Goal: Task Accomplishment & Management: Use online tool/utility

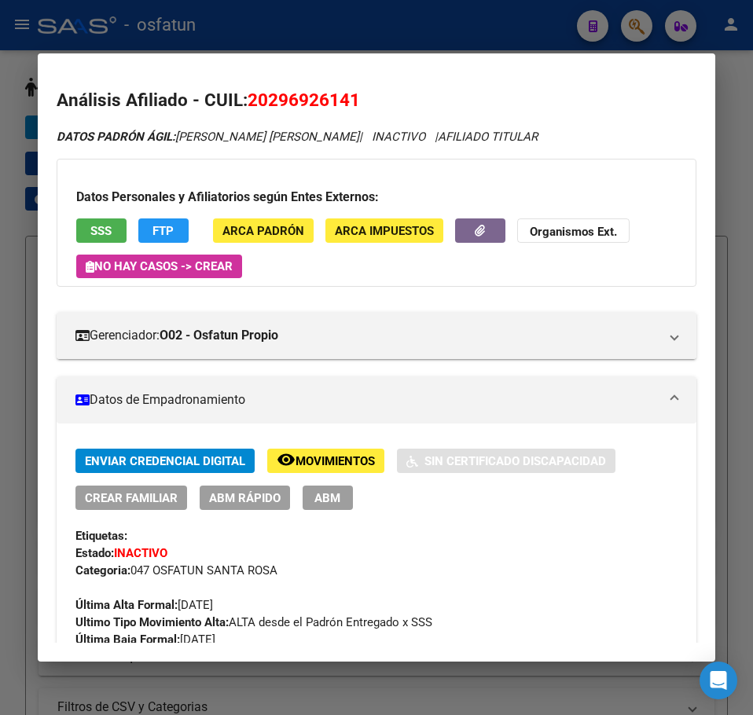
scroll to position [79, 0]
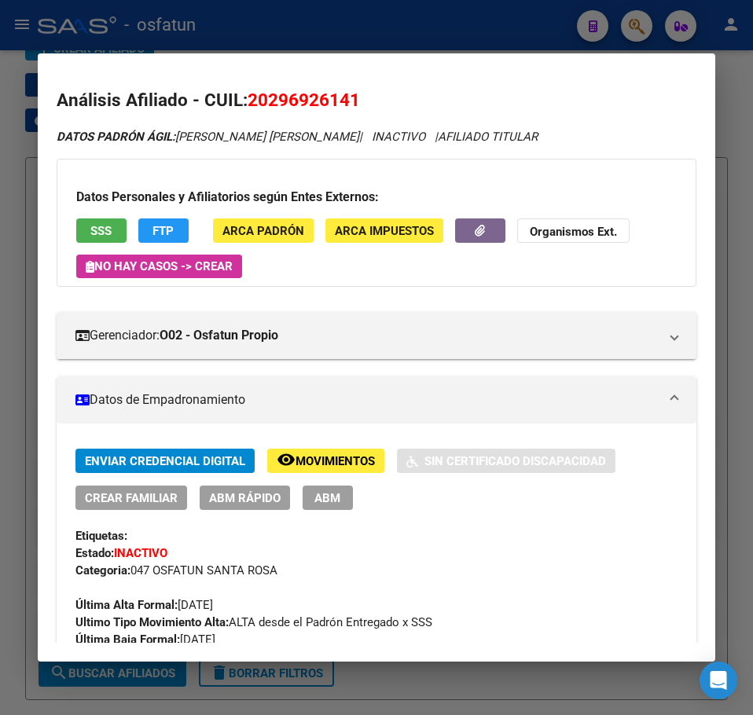
click at [732, 63] on div at bounding box center [376, 357] width 753 height 715
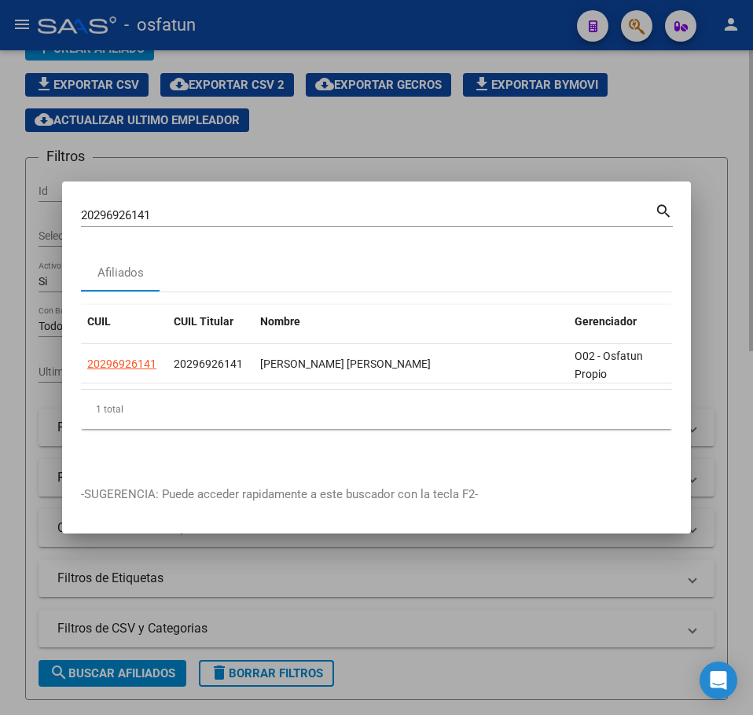
drag, startPoint x: 687, startPoint y: 129, endPoint x: 597, endPoint y: 95, distance: 95.7
click at [674, 125] on div at bounding box center [376, 357] width 753 height 715
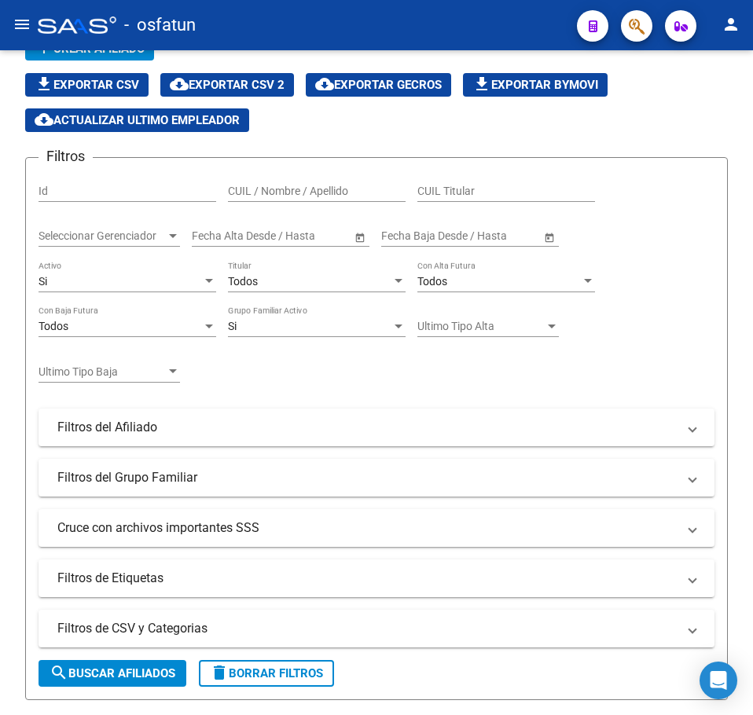
click at [78, 27] on div at bounding box center [77, 25] width 79 height 17
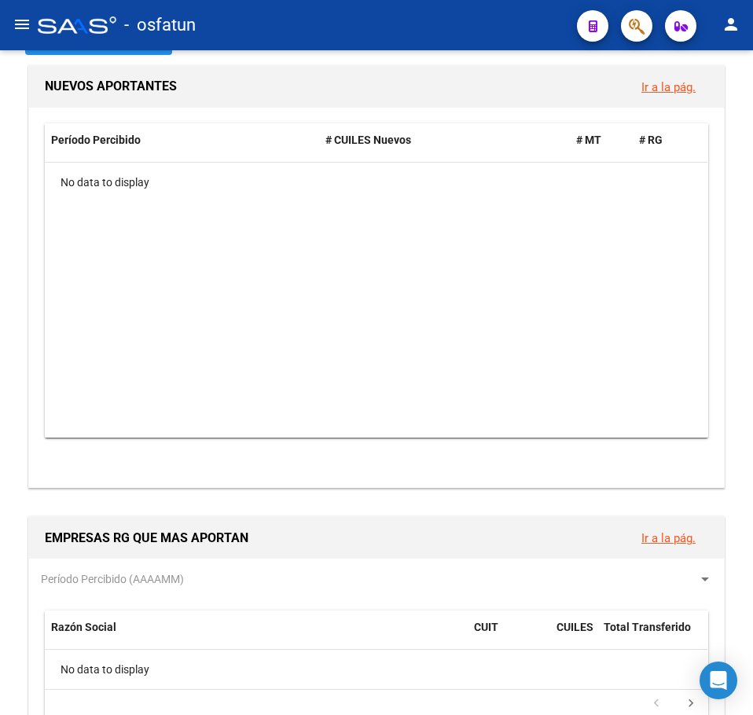
click at [33, 28] on button "menu" at bounding box center [21, 24] width 31 height 31
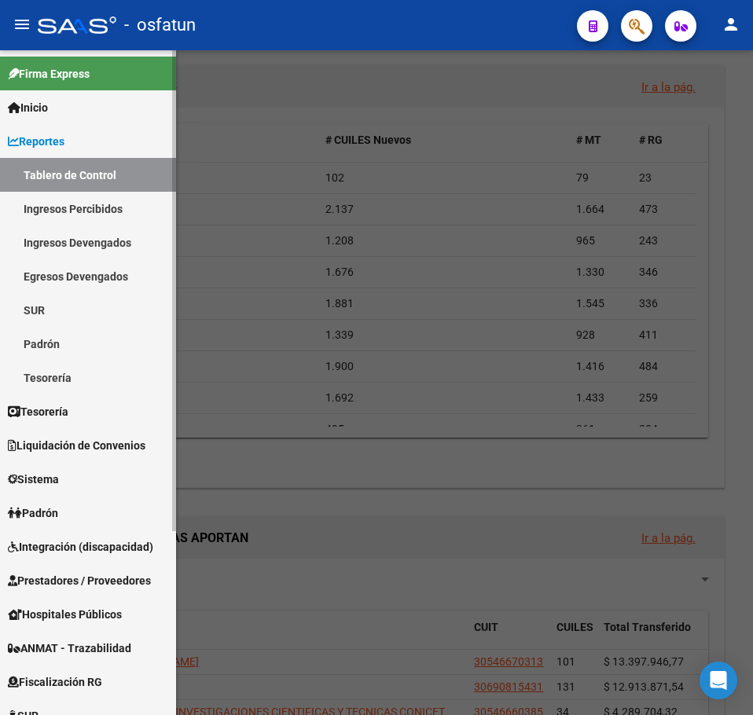
click at [58, 512] on span "Padrón" at bounding box center [33, 512] width 50 height 17
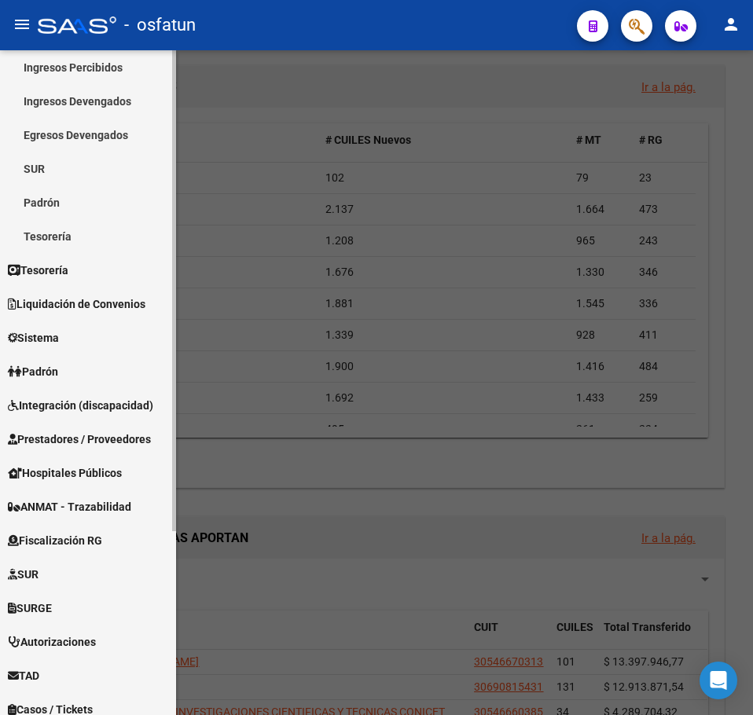
scroll to position [157, 0]
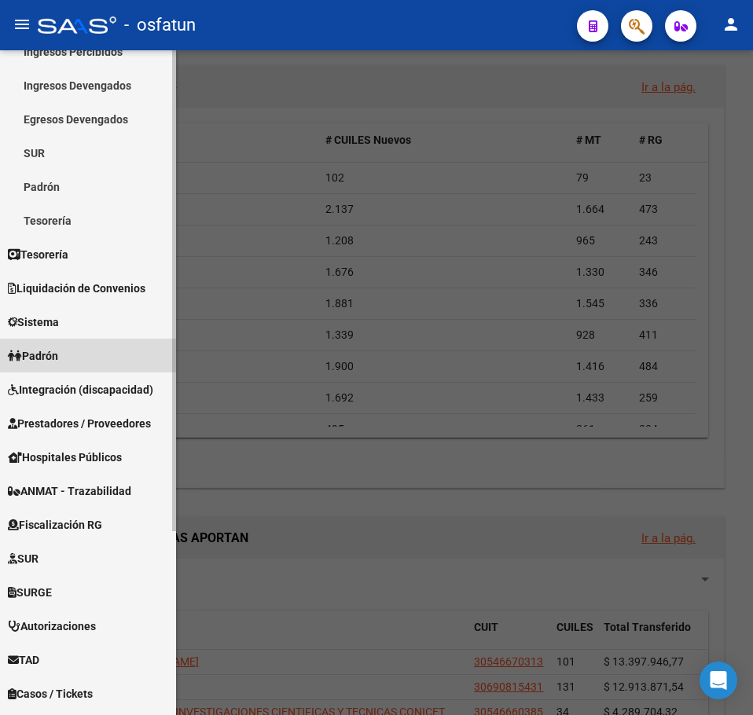
click at [68, 363] on link "Padrón" at bounding box center [88, 356] width 176 height 34
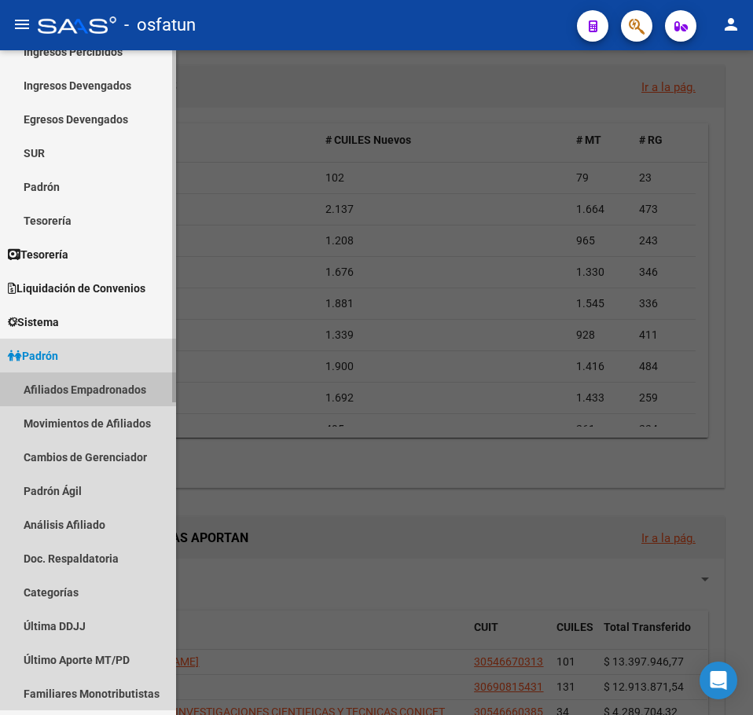
drag, startPoint x: 110, startPoint y: 398, endPoint x: 109, endPoint y: 391, distance: 7.9
click at [110, 398] on link "Afiliados Empadronados" at bounding box center [88, 389] width 176 height 34
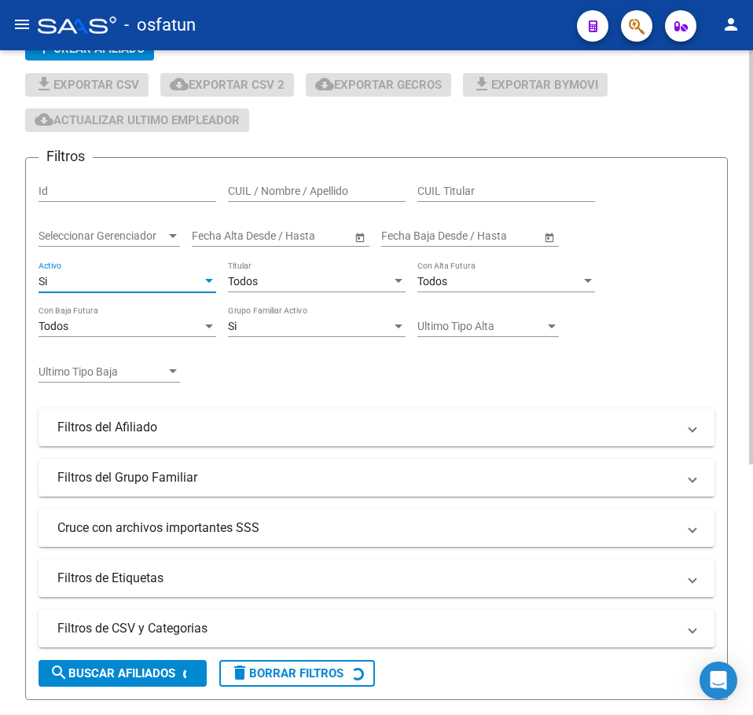
click at [123, 275] on div "Si" at bounding box center [120, 281] width 163 height 13
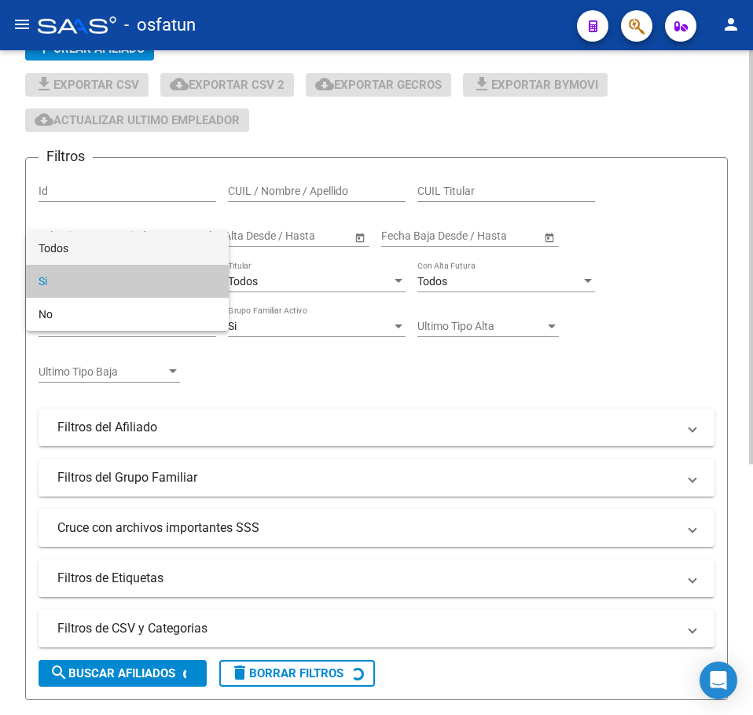
click at [111, 245] on span "Todos" at bounding box center [128, 248] width 178 height 33
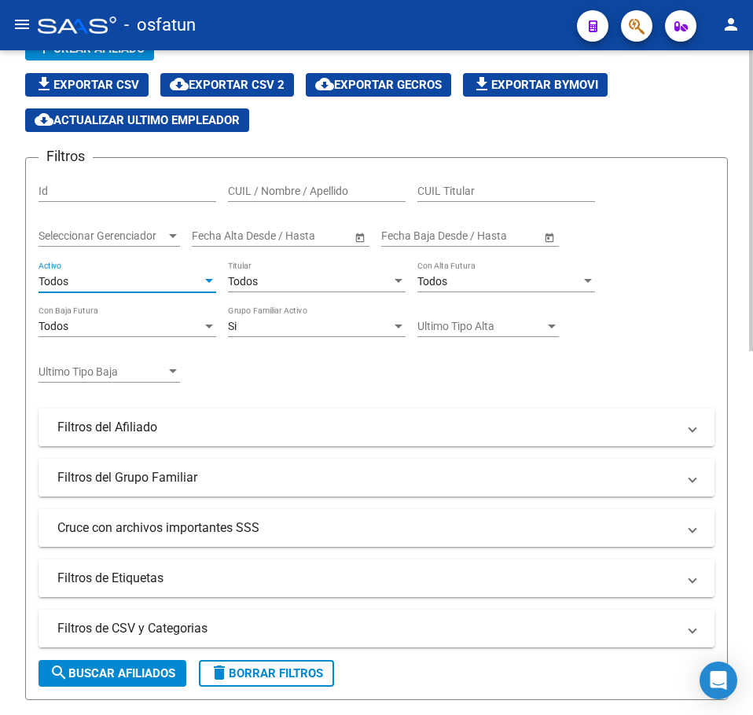
click at [294, 332] on div "Si" at bounding box center [309, 326] width 163 height 13
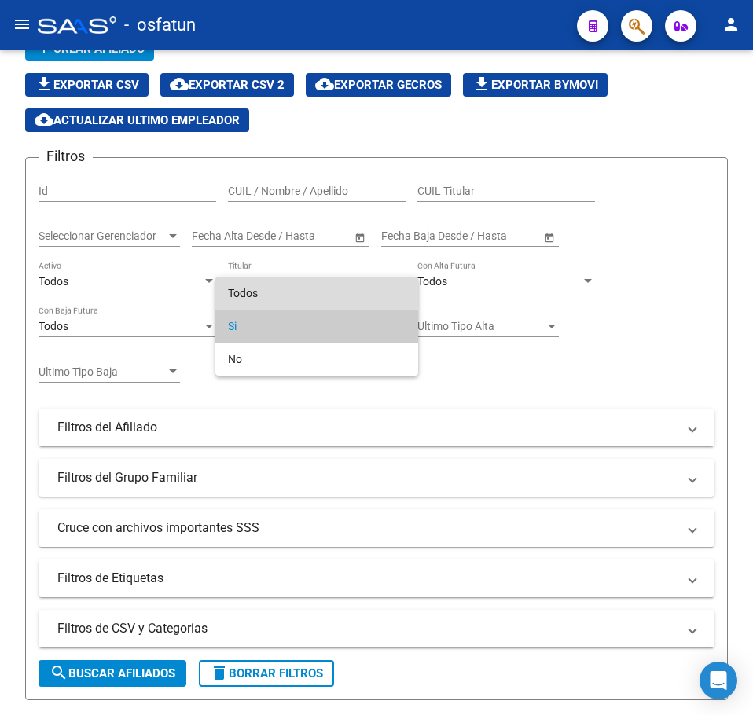
click at [286, 292] on span "Todos" at bounding box center [317, 293] width 178 height 33
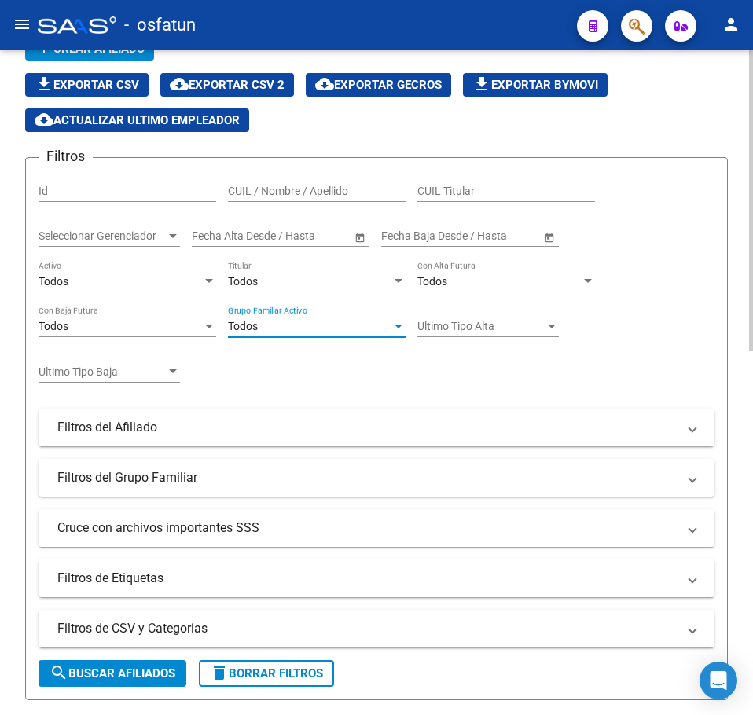
click at [350, 356] on div "Filtros Id CUIL / Nombre / Apellido CUIL Titular Seleccionar Gerenciador Selecc…" at bounding box center [377, 384] width 676 height 427
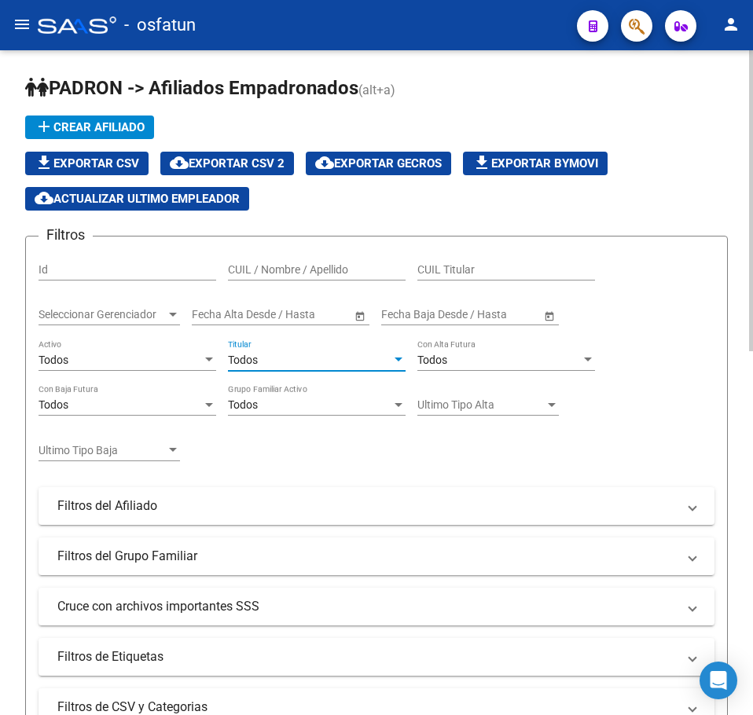
click at [284, 357] on div "Todos" at bounding box center [309, 360] width 163 height 13
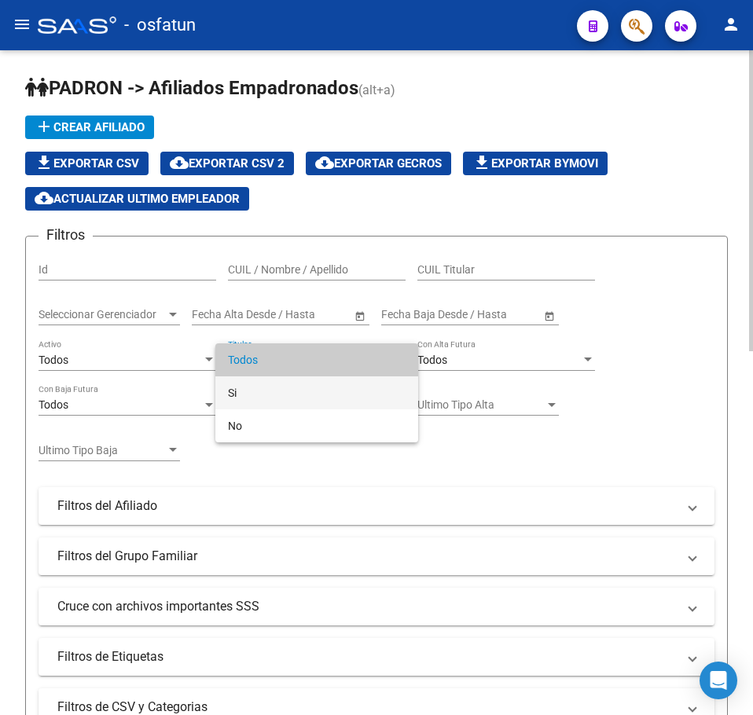
drag, startPoint x: 253, startPoint y: 395, endPoint x: 270, endPoint y: 393, distance: 16.7
click at [253, 395] on span "Si" at bounding box center [317, 392] width 178 height 33
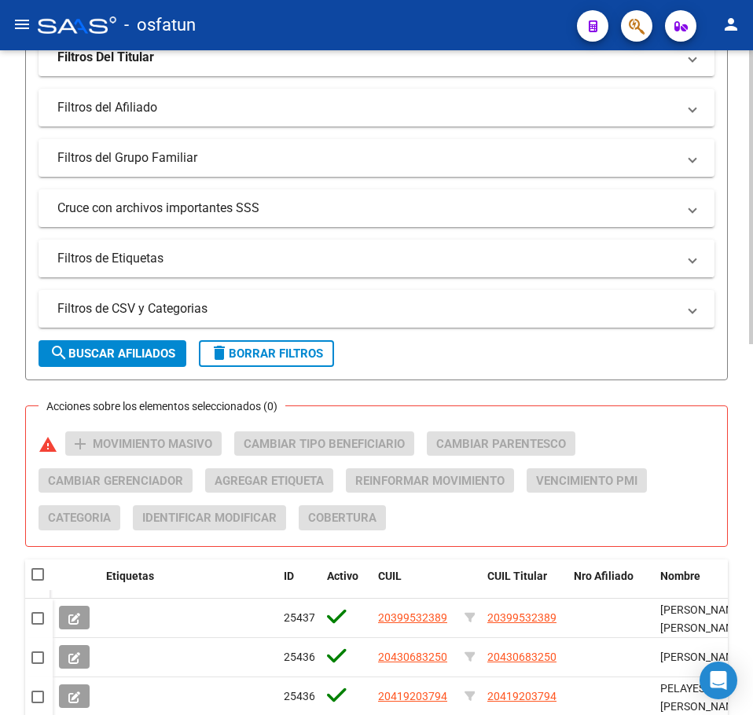
scroll to position [393, 0]
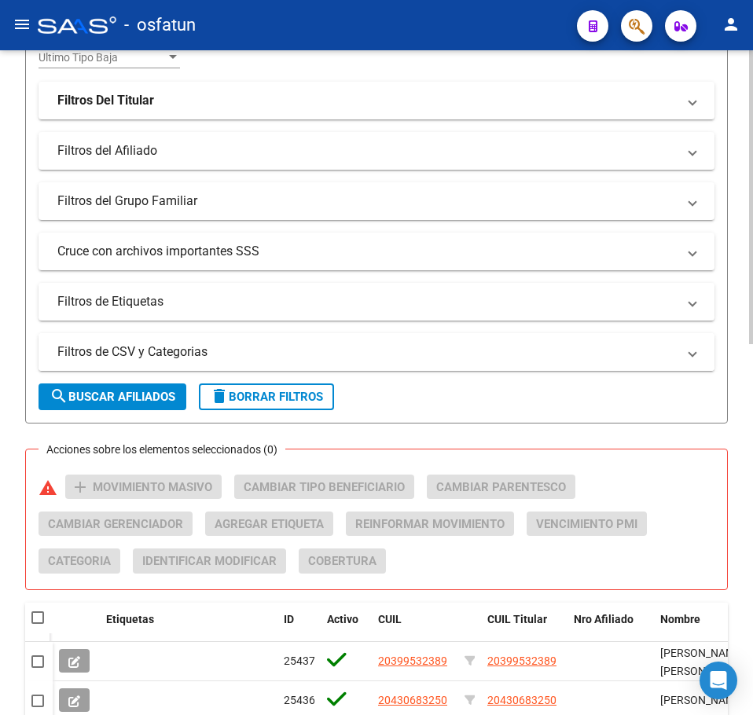
click at [187, 346] on mat-panel-title "Filtros de CSV y Categorias" at bounding box center [366, 351] width 619 height 17
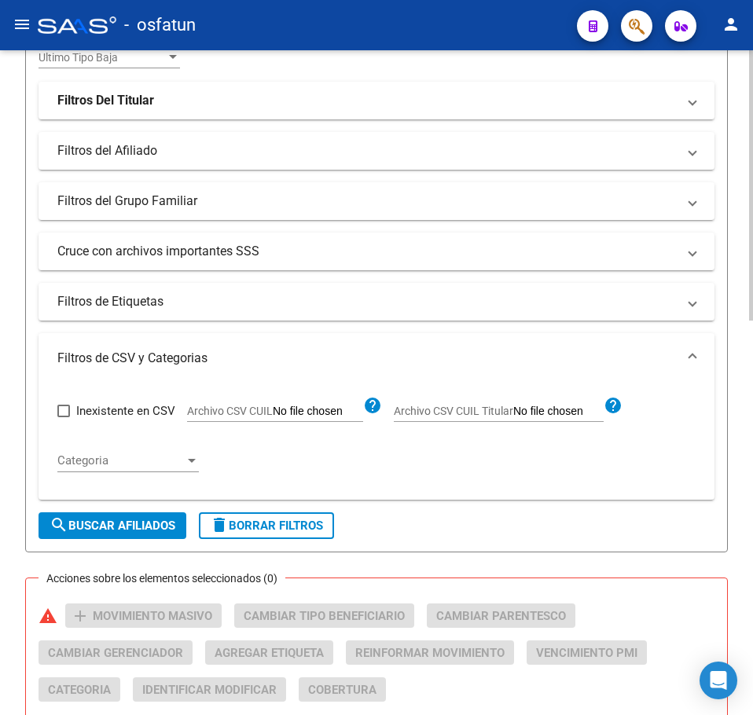
click at [559, 411] on input "Archivo CSV CUIL Titular" at bounding box center [558, 412] width 90 height 14
type input "C:\fakepath\SALUD JUJUY BAJAS.csv"
click at [132, 527] on span "search Buscar Afiliados" at bounding box center [113, 526] width 126 height 14
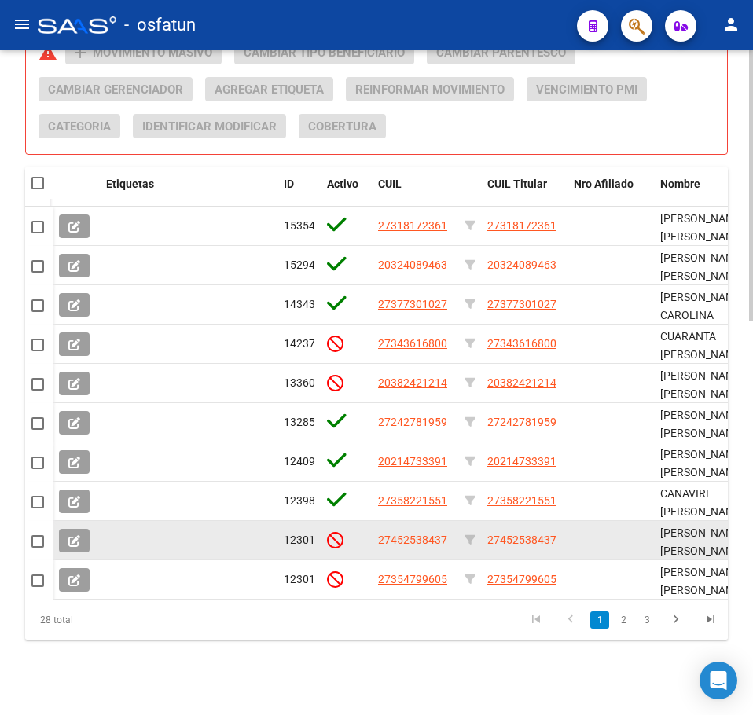
scroll to position [969, 0]
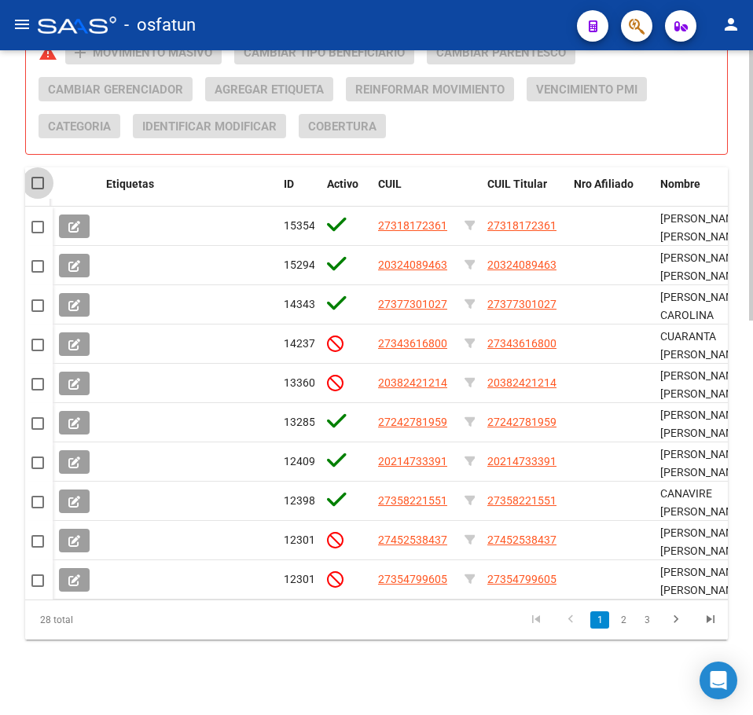
click at [38, 177] on span at bounding box center [37, 183] width 13 height 13
click at [38, 189] on input "checkbox" at bounding box center [37, 189] width 1 height 1
checkbox input "true"
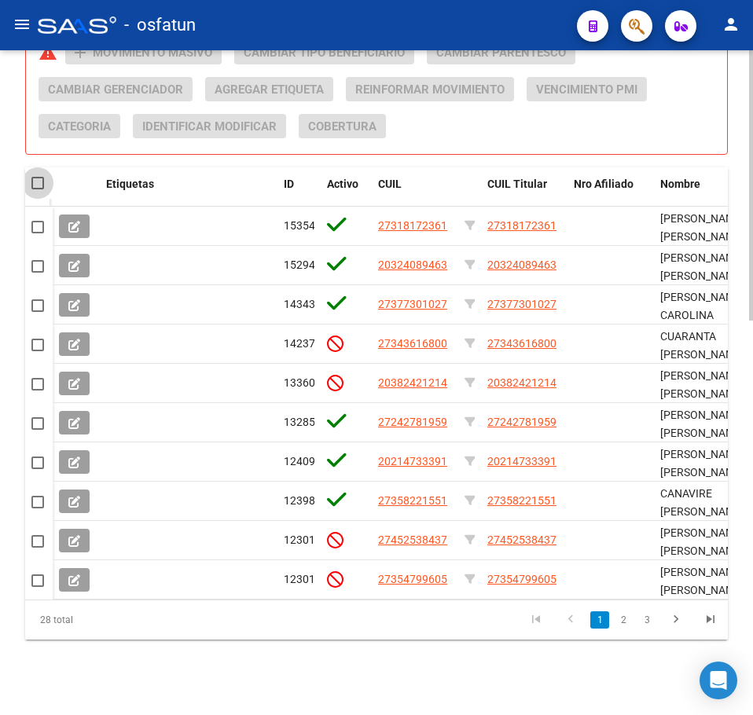
checkbox input "true"
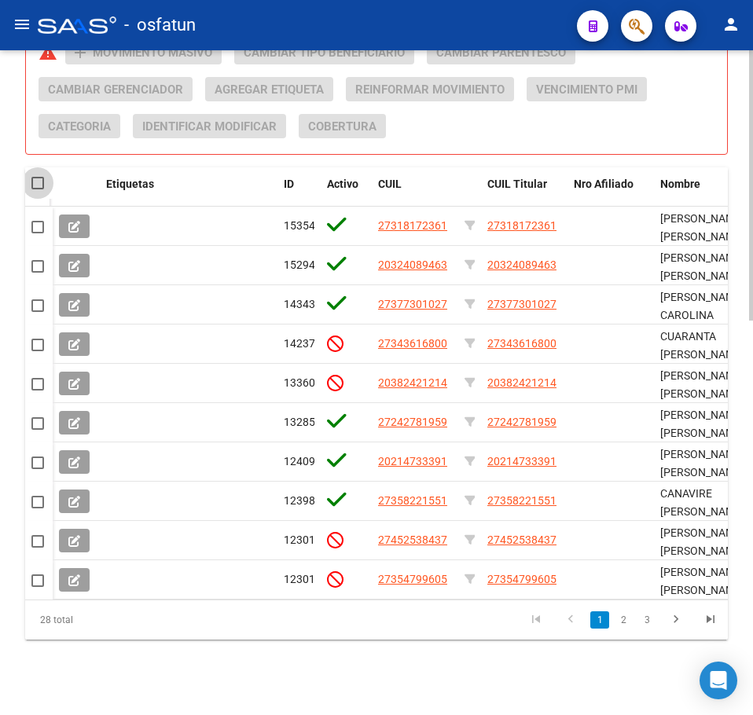
checkbox input "true"
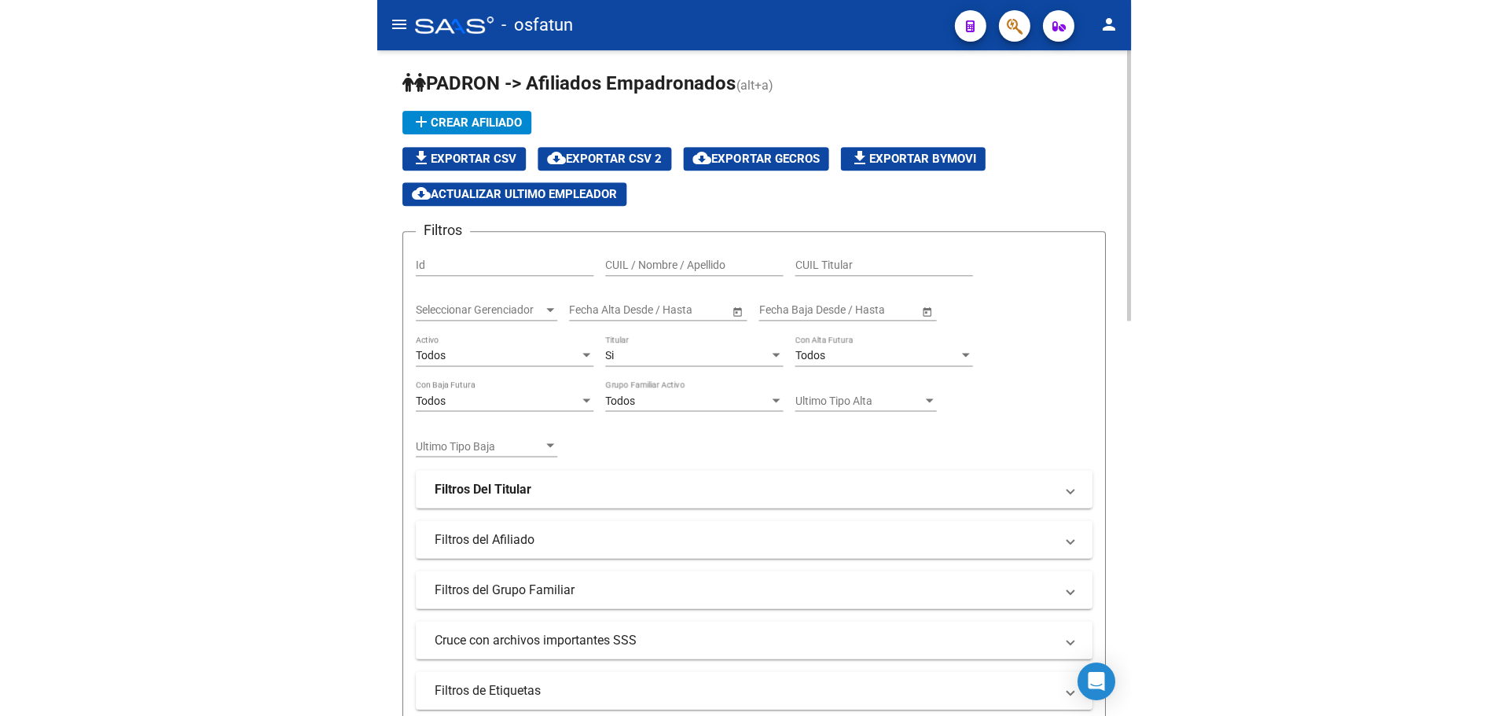
scroll to position [0, 0]
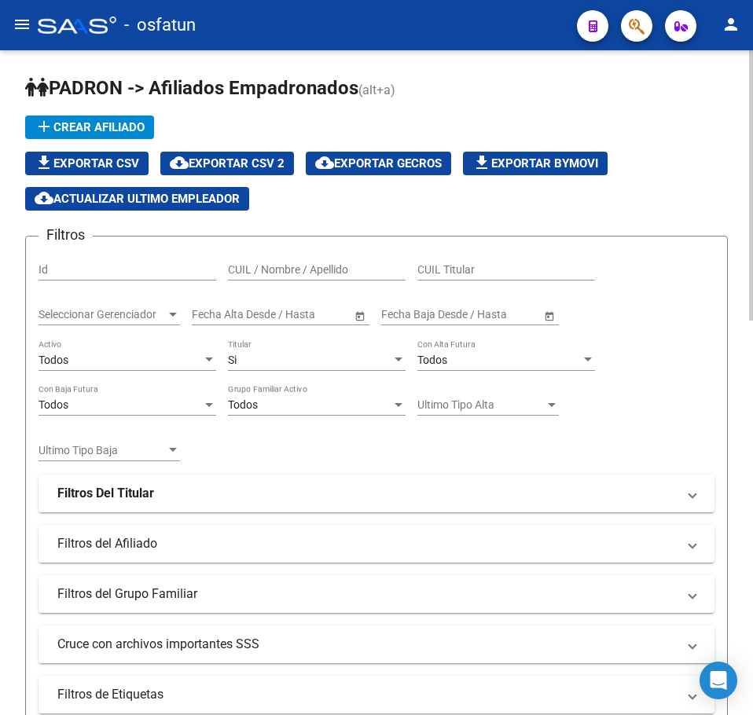
click at [258, 167] on span "cloud_download Exportar CSV 2" at bounding box center [227, 163] width 115 height 14
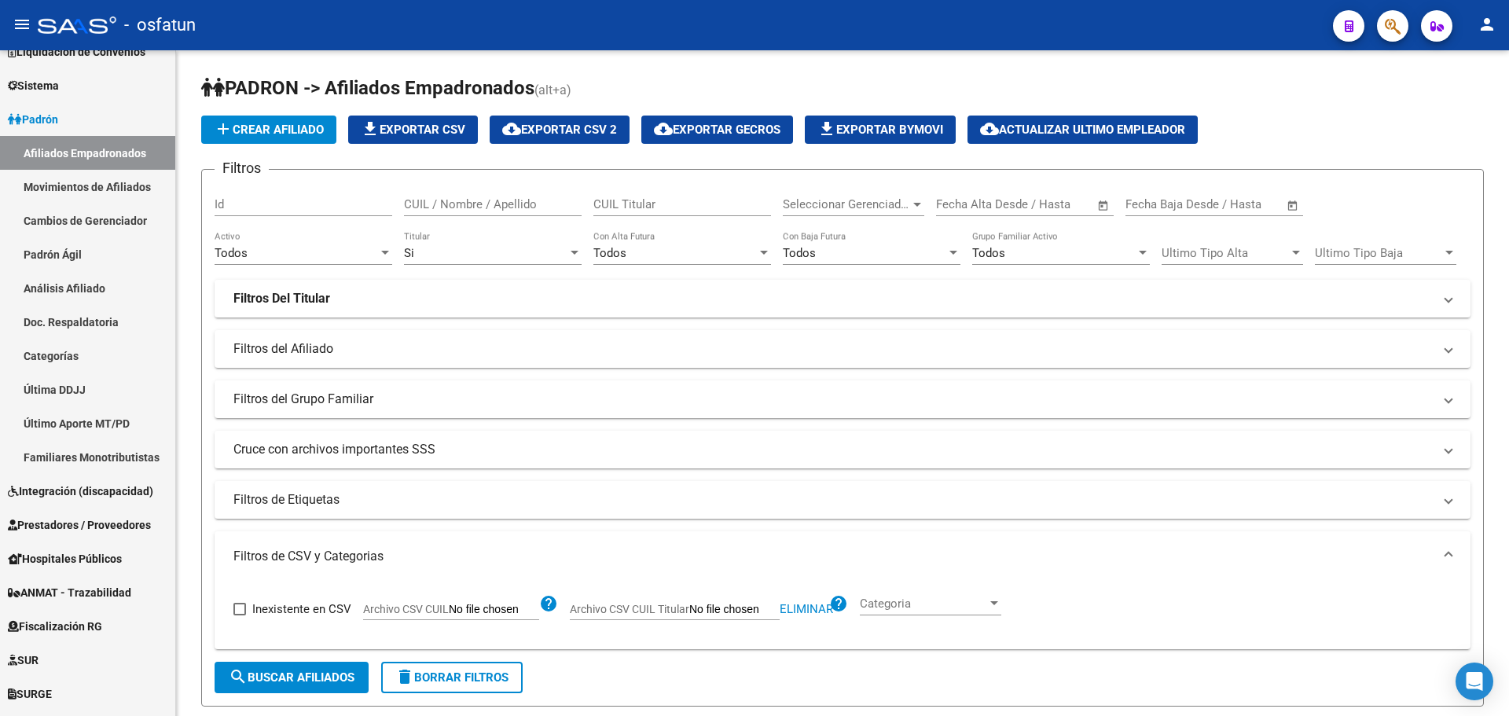
click at [23, 31] on mat-icon "menu" at bounding box center [22, 24] width 19 height 19
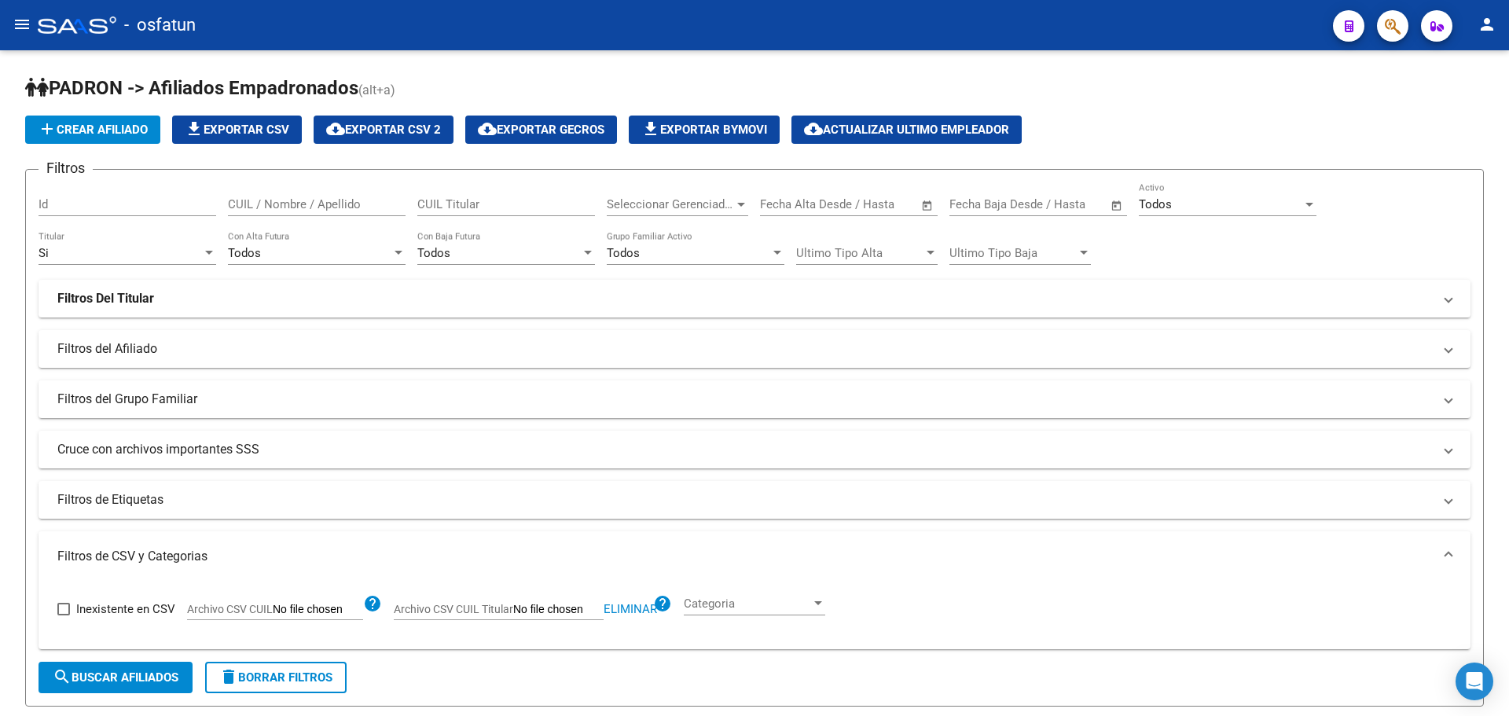
click at [12, 19] on button "menu" at bounding box center [21, 24] width 31 height 31
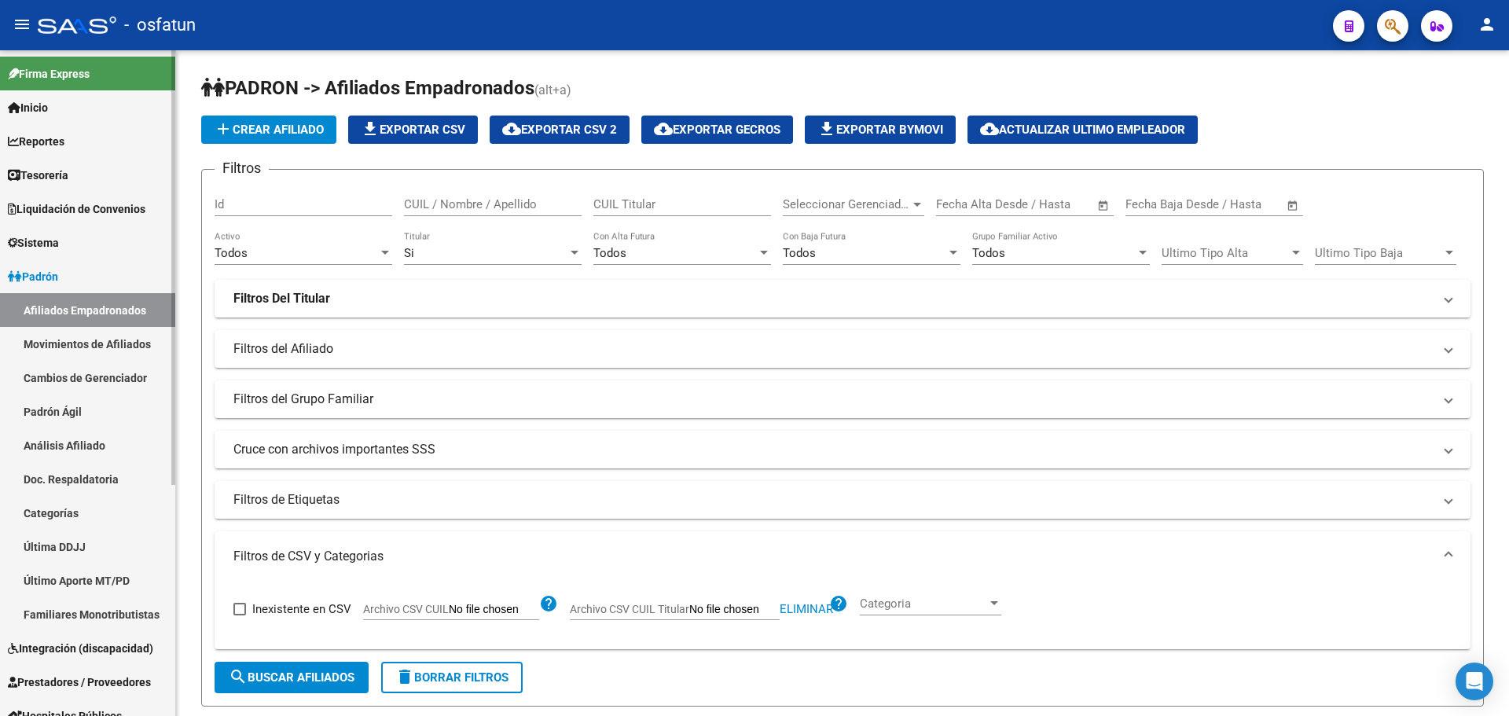
click at [74, 142] on link "Reportes" at bounding box center [87, 141] width 175 height 34
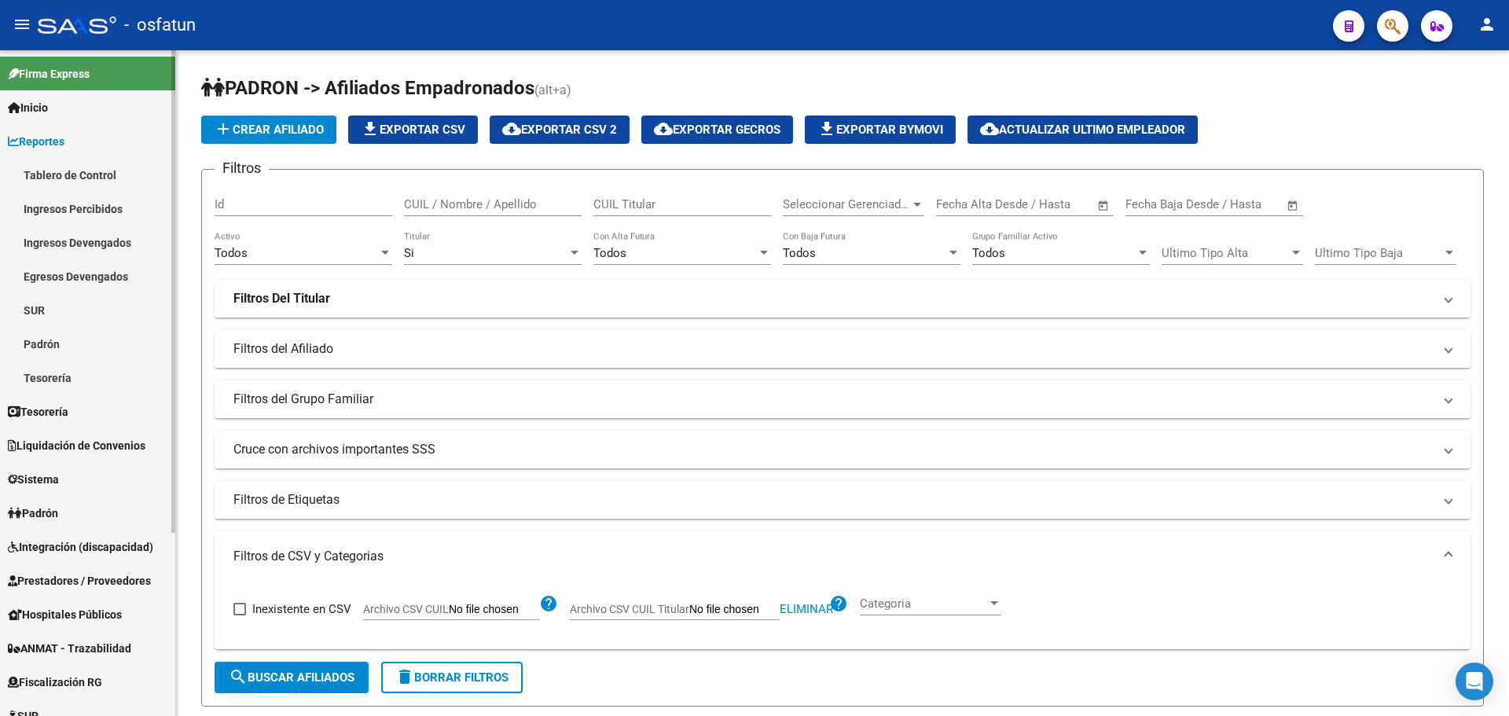
click at [66, 180] on link "Tablero de Control" at bounding box center [87, 175] width 175 height 34
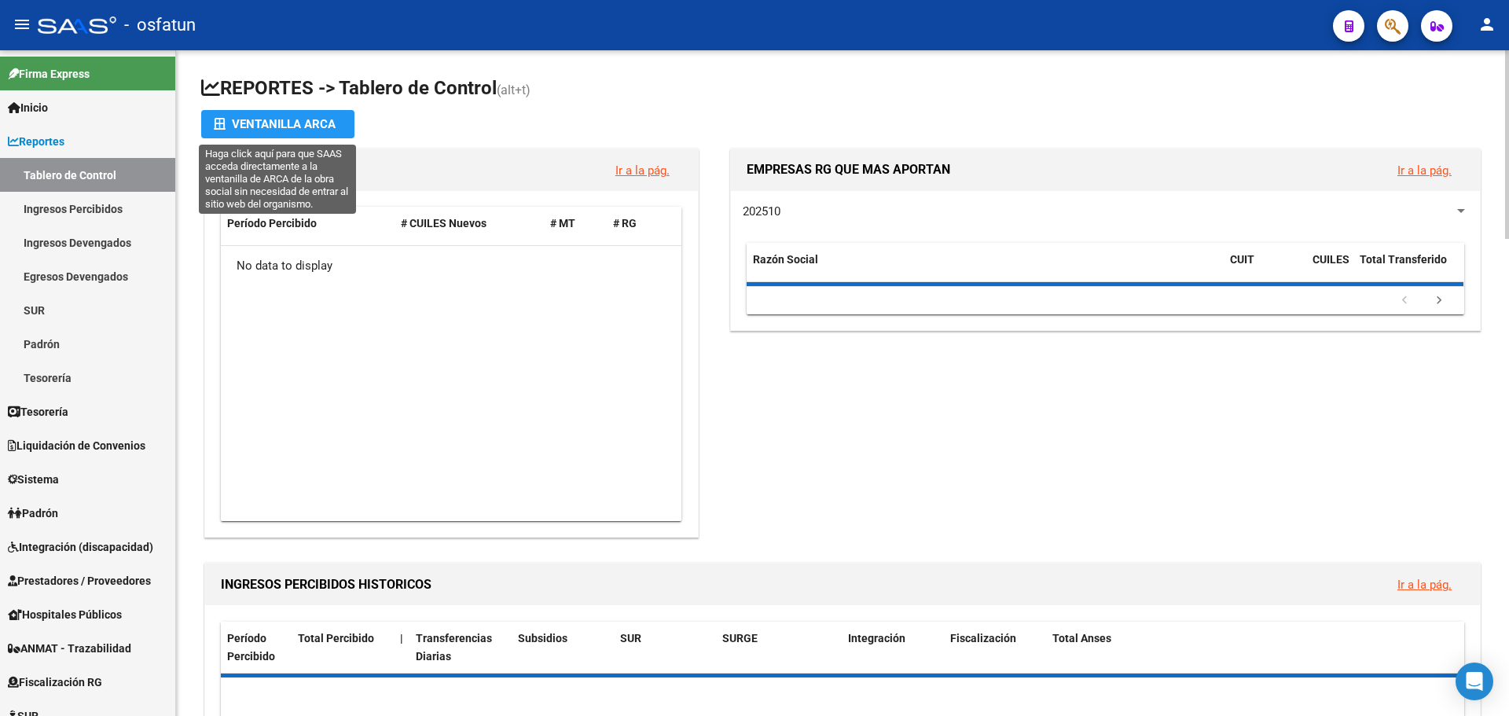
click at [295, 123] on div "Ventanilla ARCA" at bounding box center [278, 124] width 128 height 28
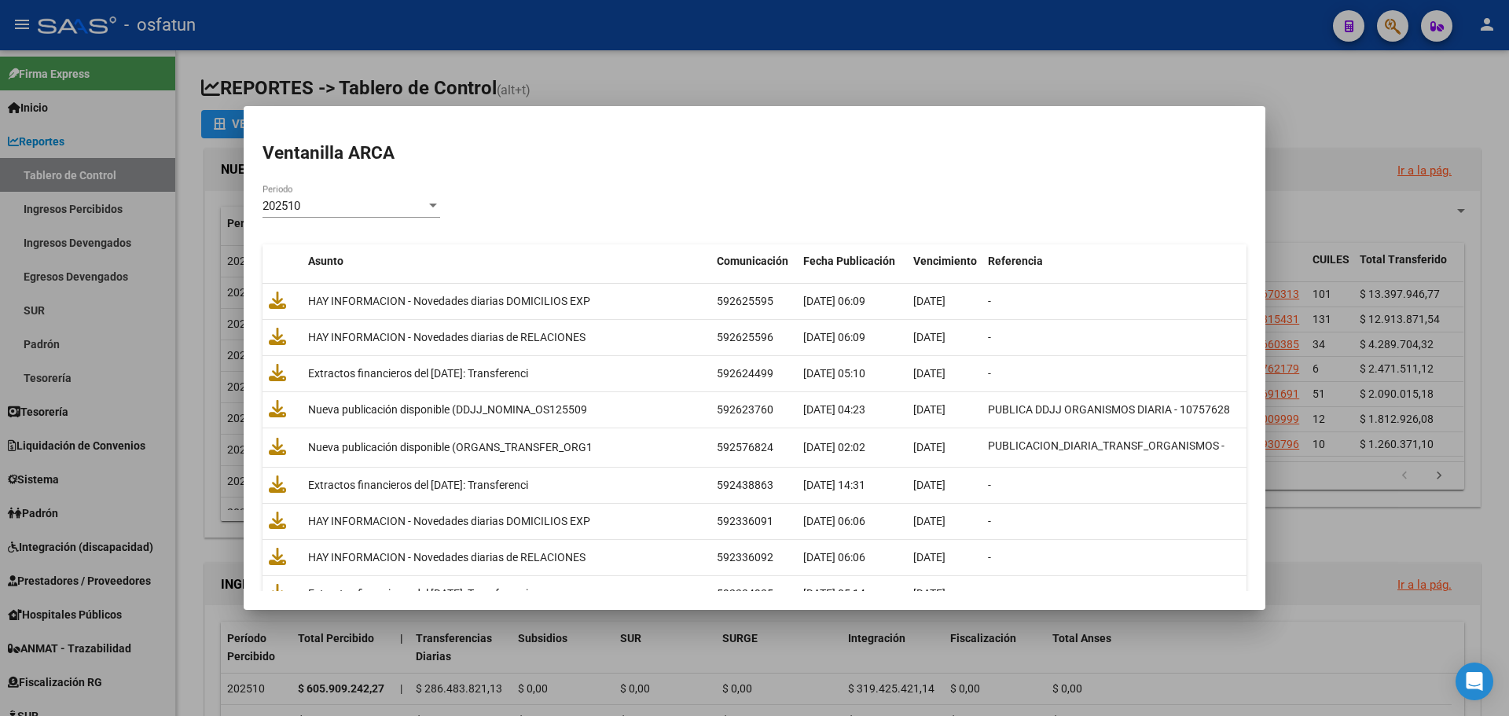
click at [426, 203] on div at bounding box center [433, 206] width 14 height 13
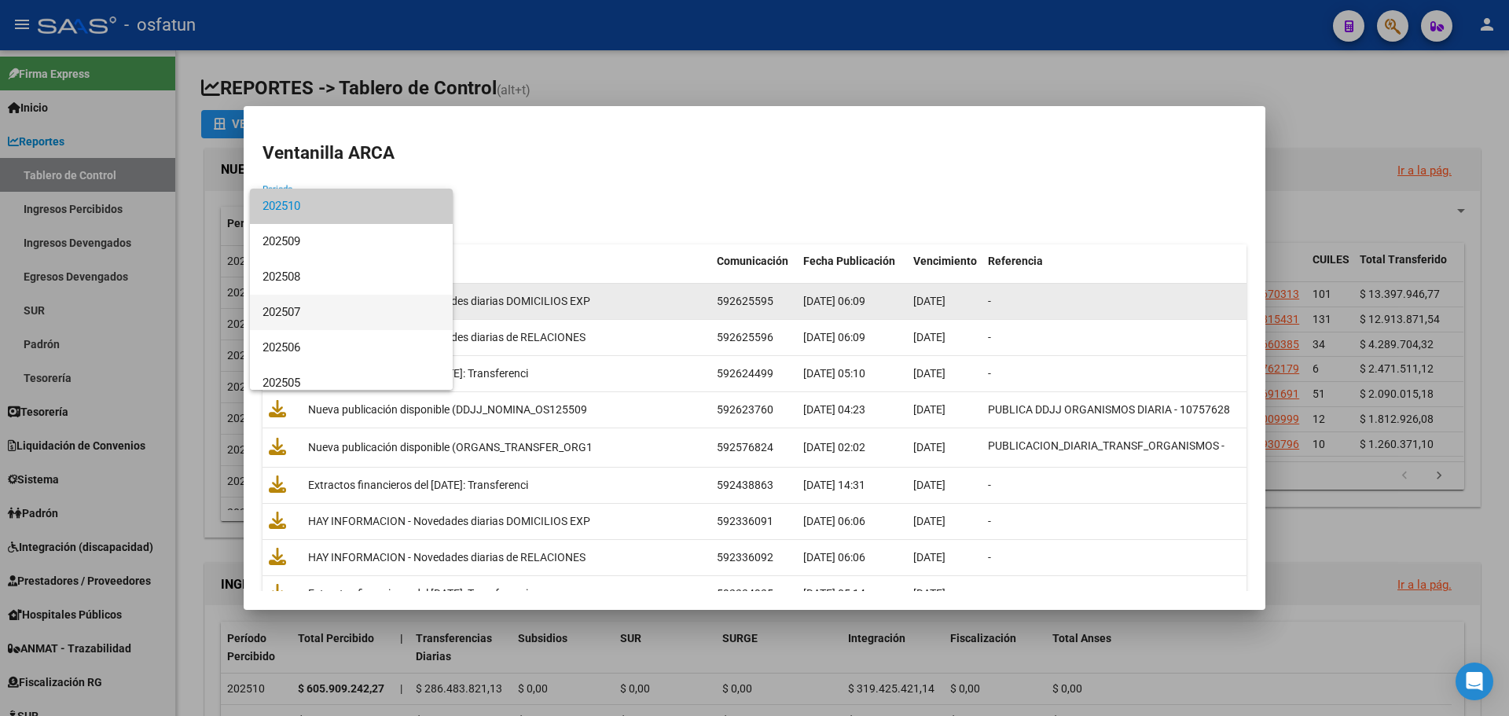
click at [308, 310] on span "202507" at bounding box center [351, 312] width 178 height 35
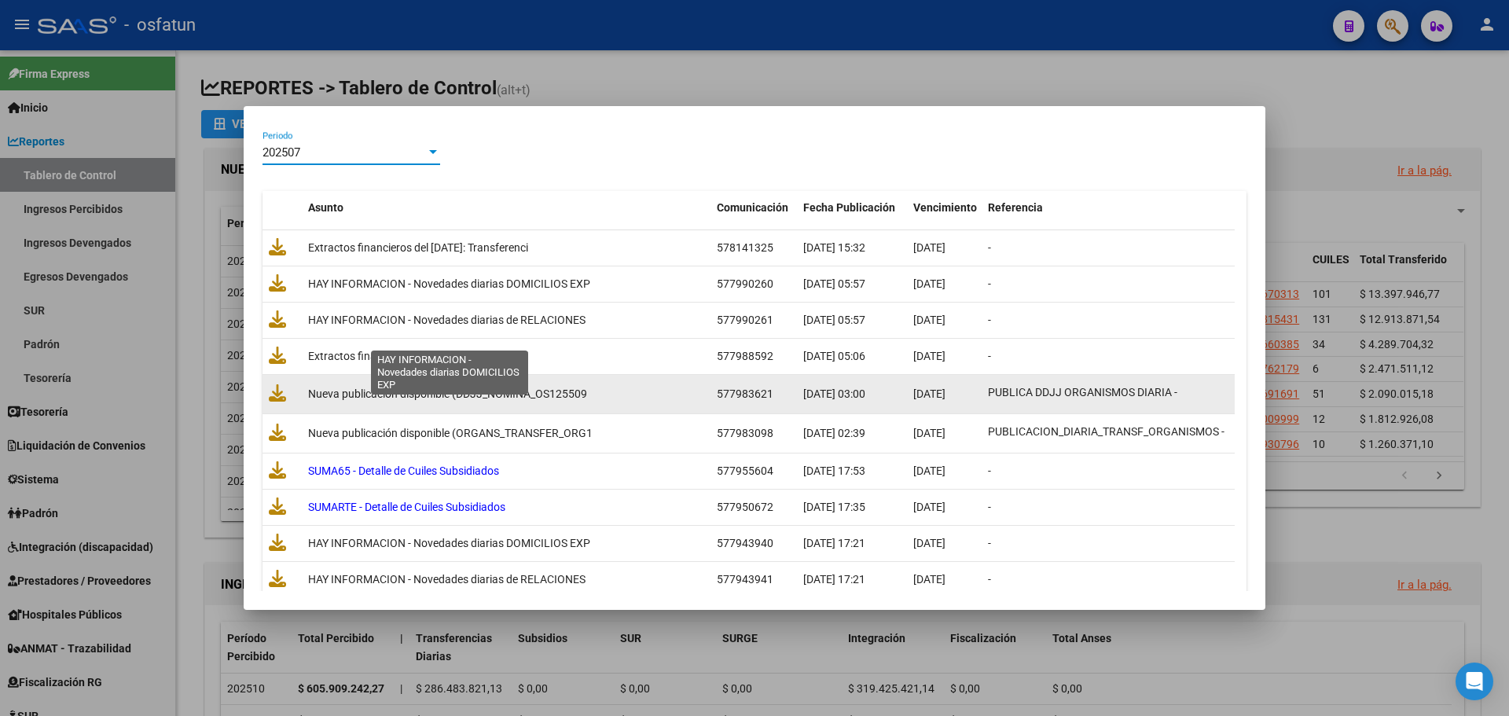
scroll to position [79, 0]
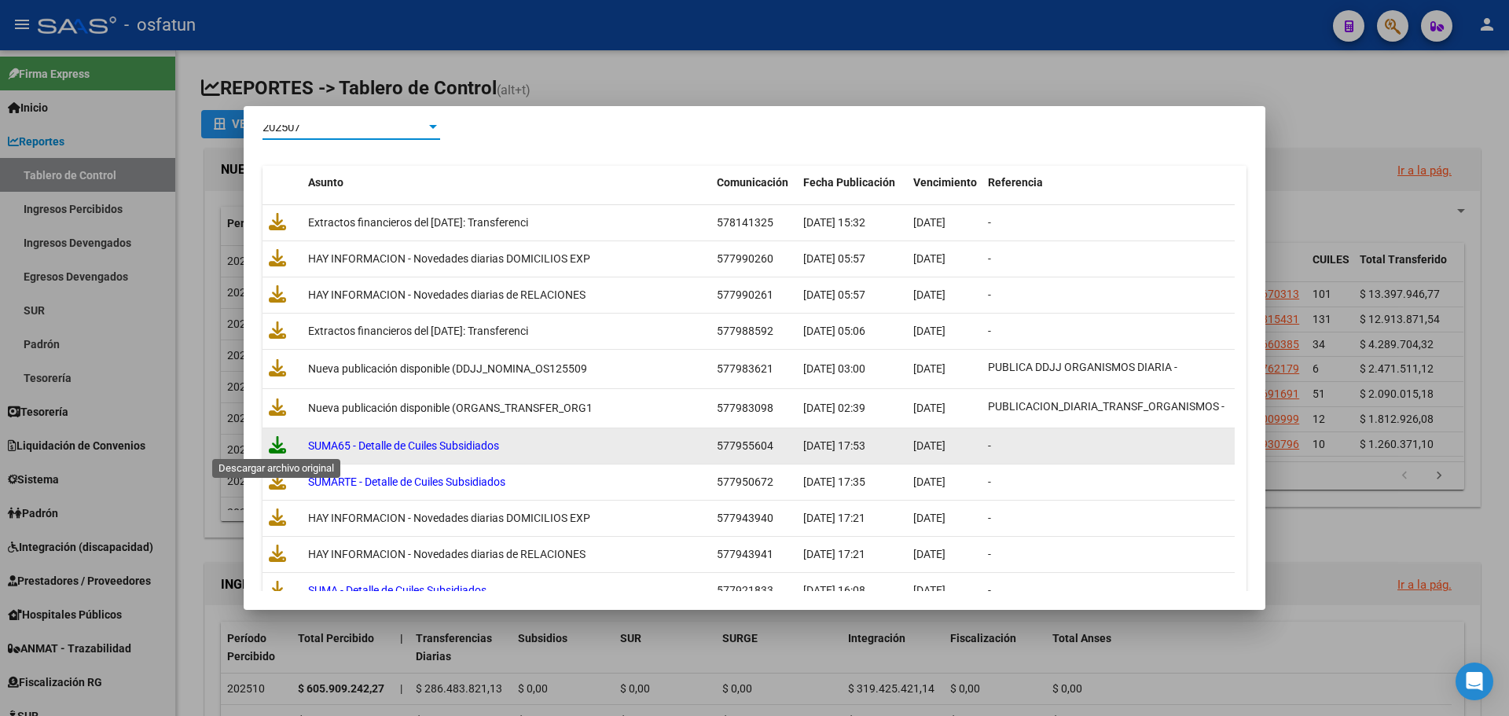
click at [273, 445] on icon at bounding box center [277, 444] width 17 height 17
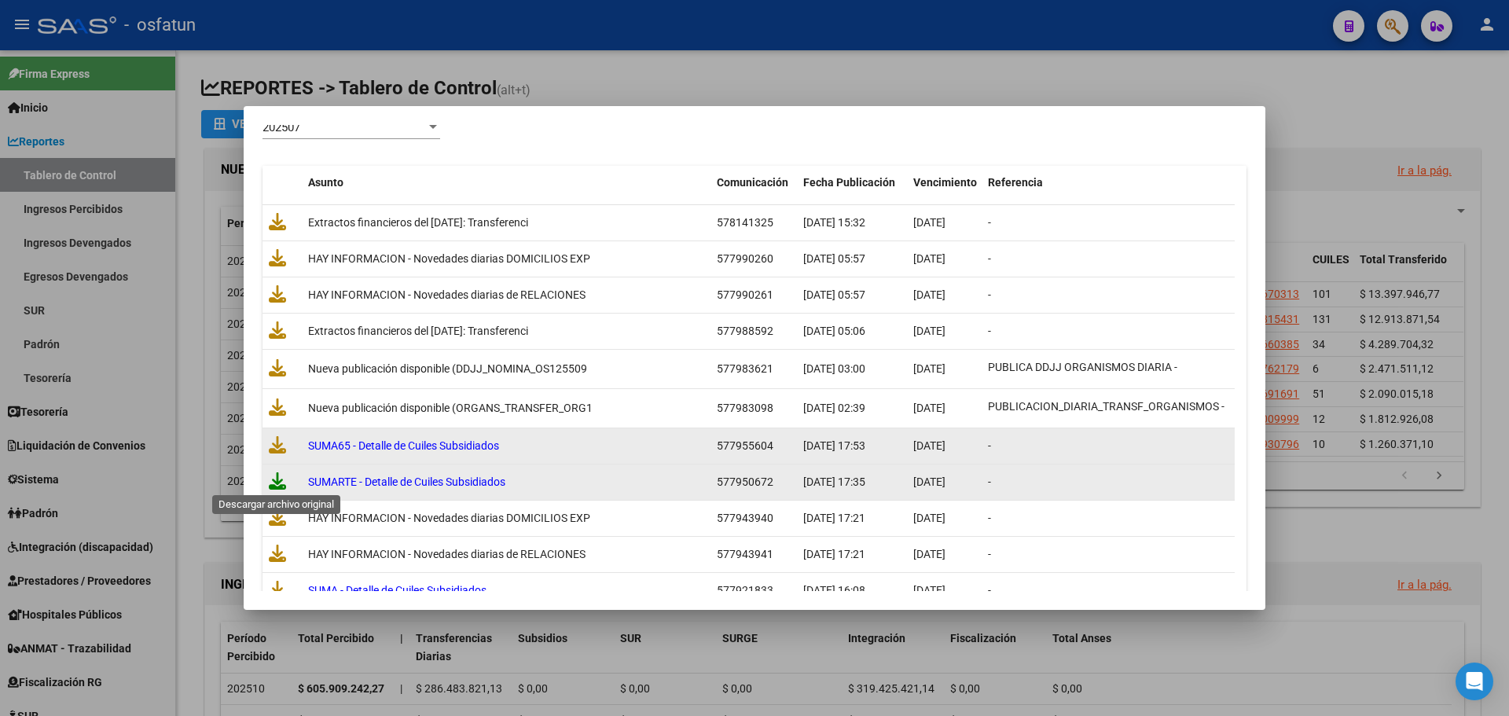
click at [273, 479] on icon at bounding box center [277, 480] width 17 height 17
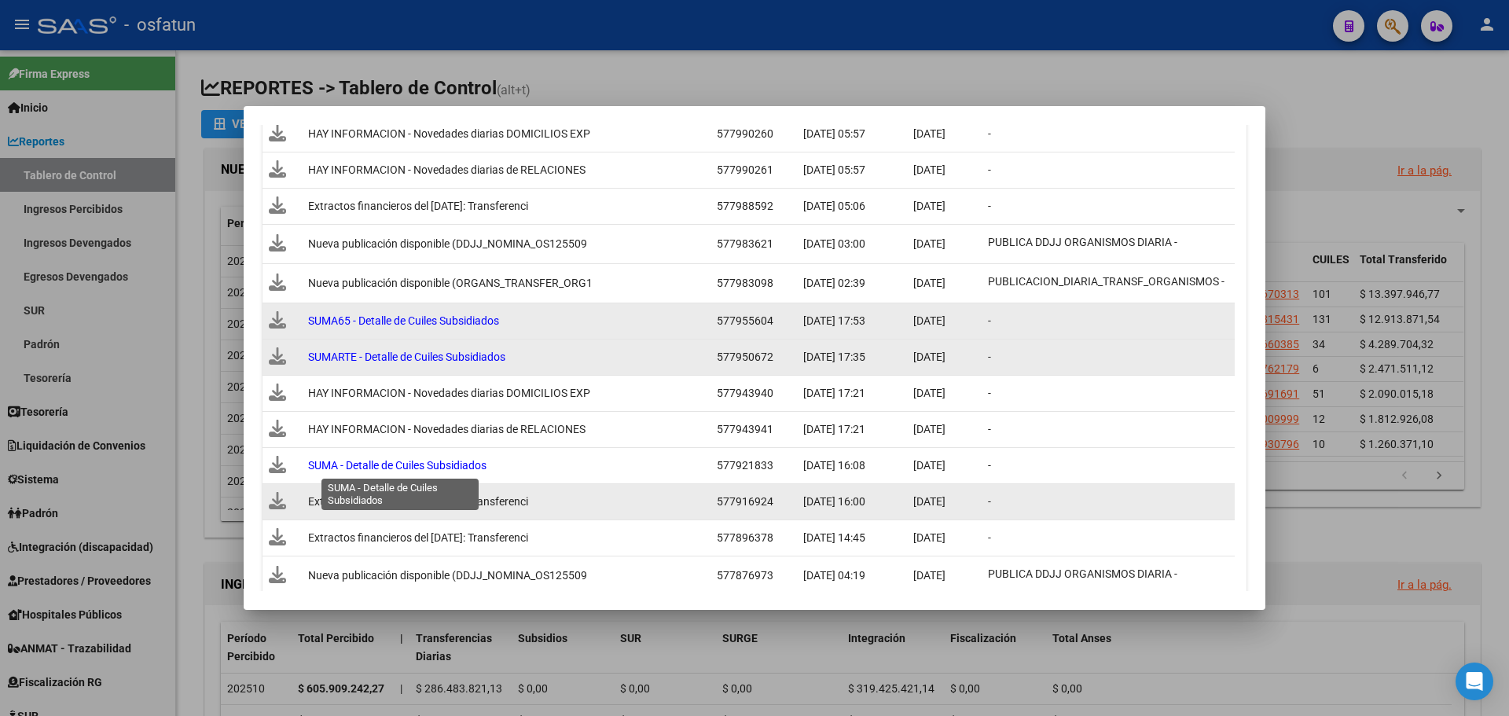
scroll to position [236, 0]
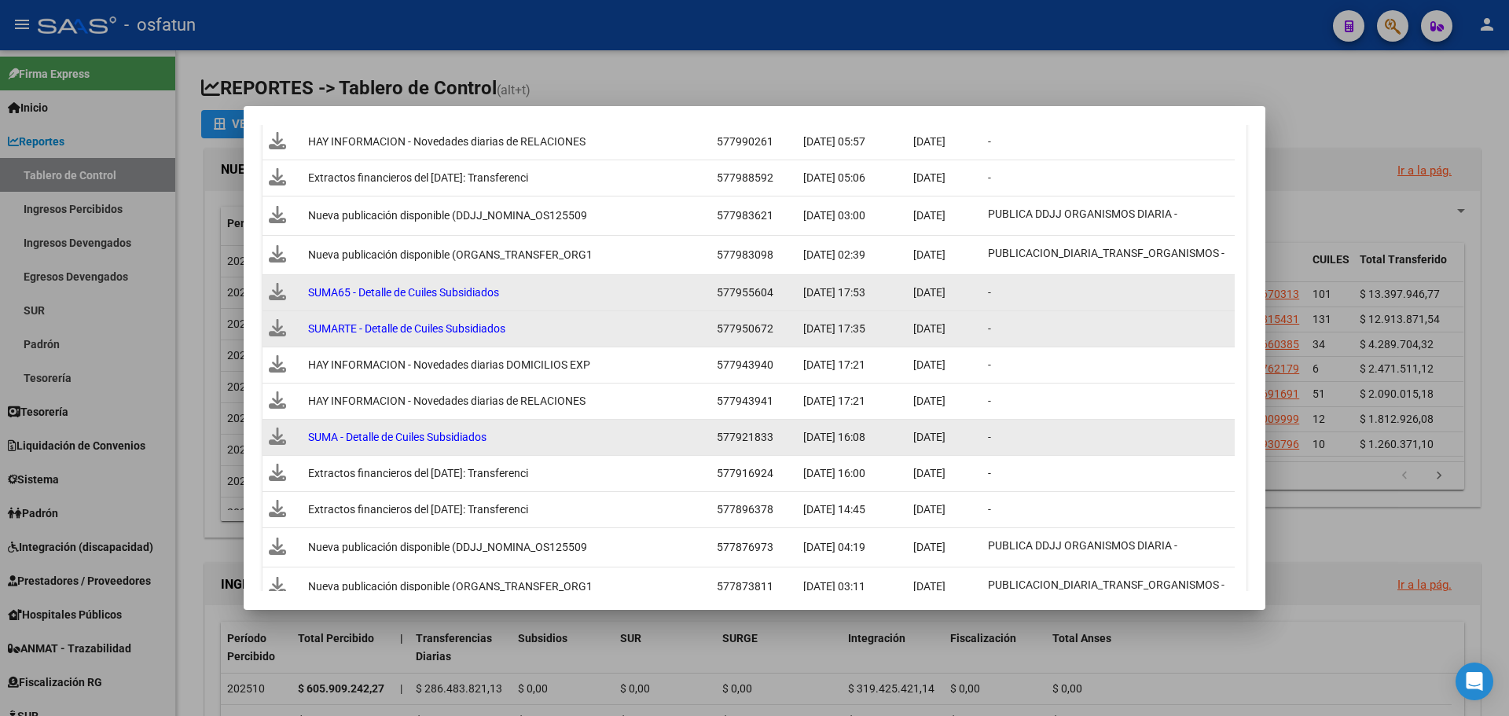
click at [275, 435] on icon at bounding box center [277, 435] width 17 height 17
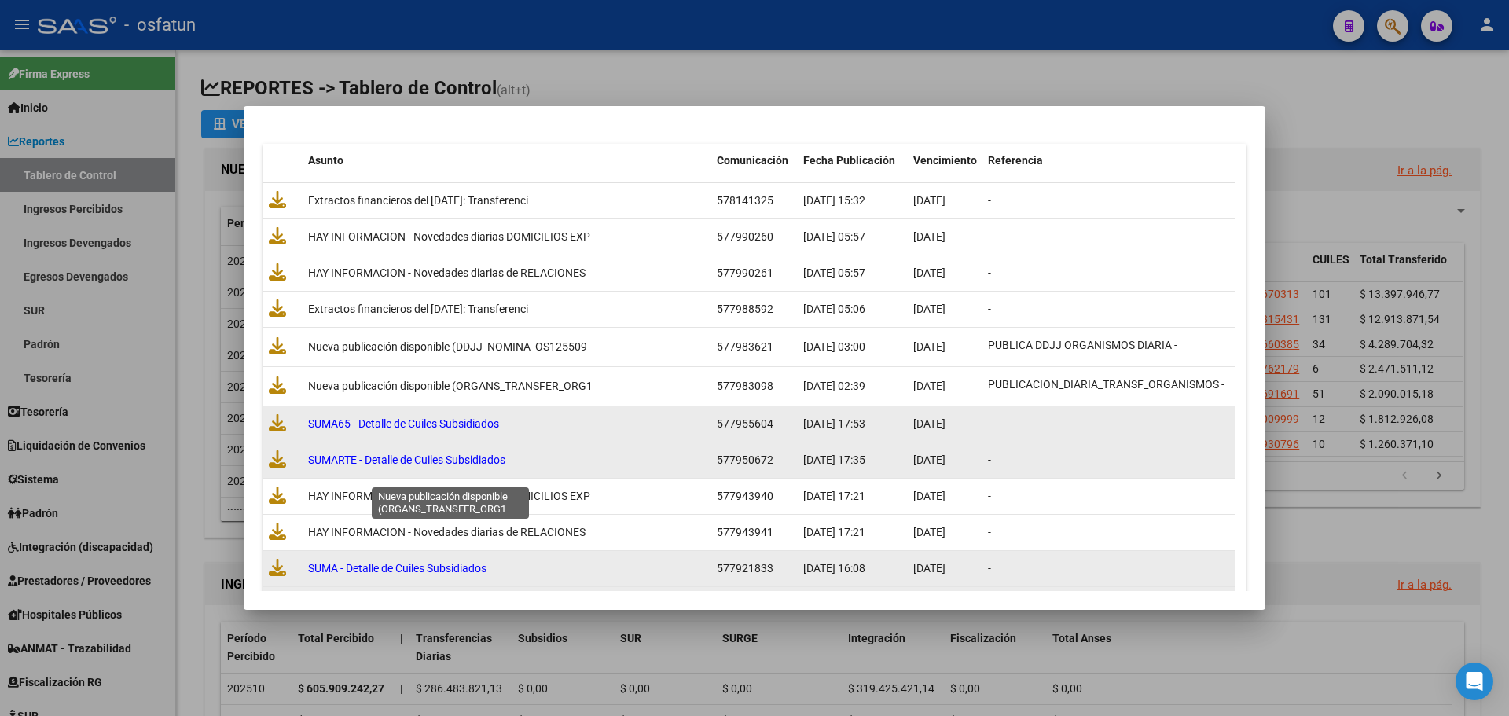
scroll to position [0, 0]
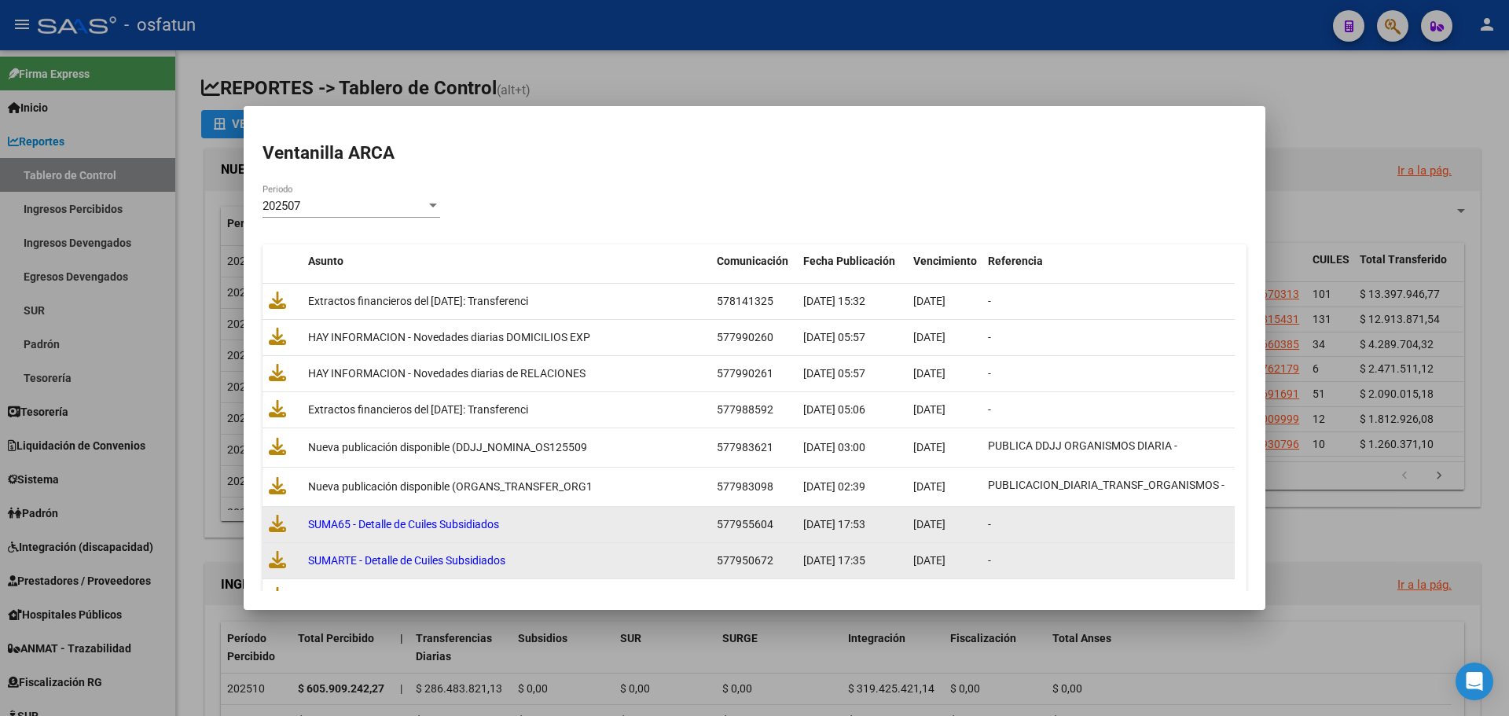
click at [335, 200] on div "202507" at bounding box center [343, 206] width 163 height 14
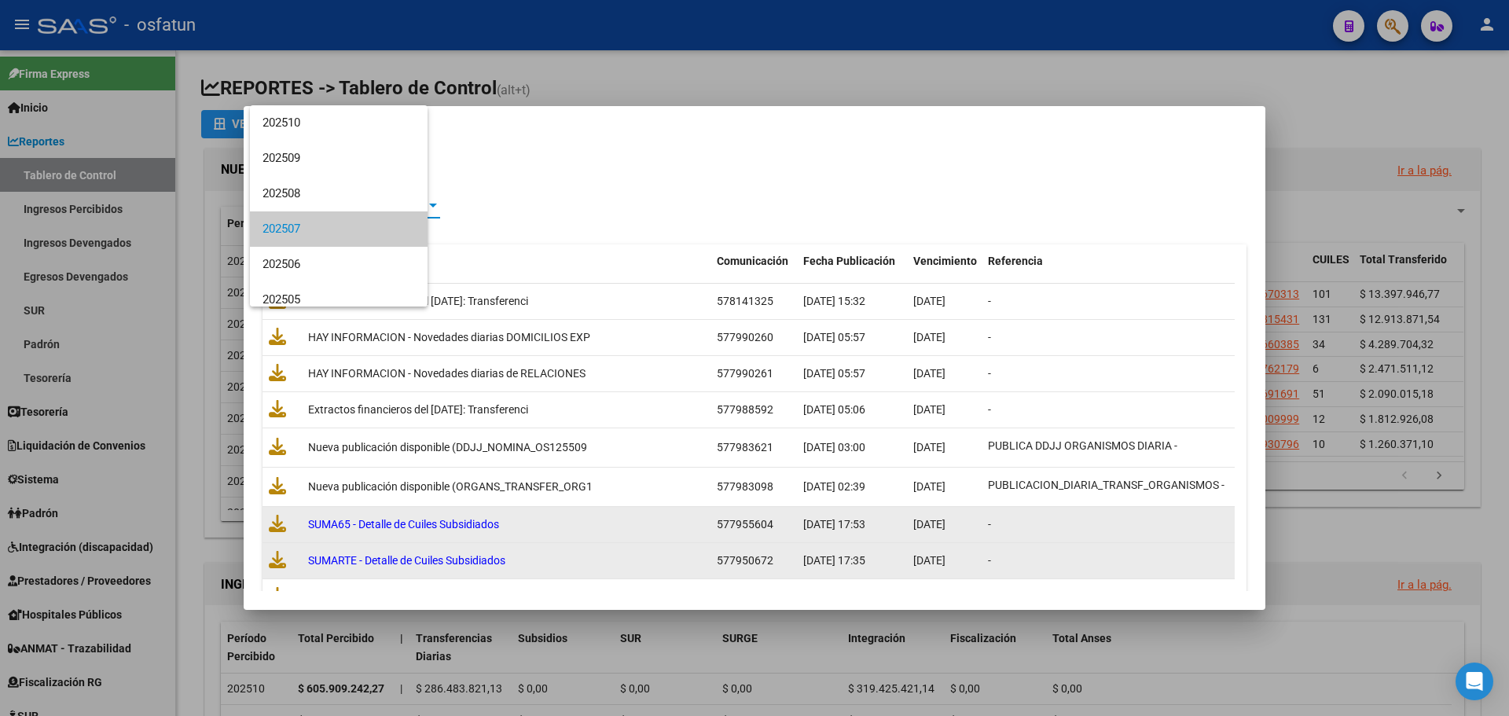
scroll to position [24, 0]
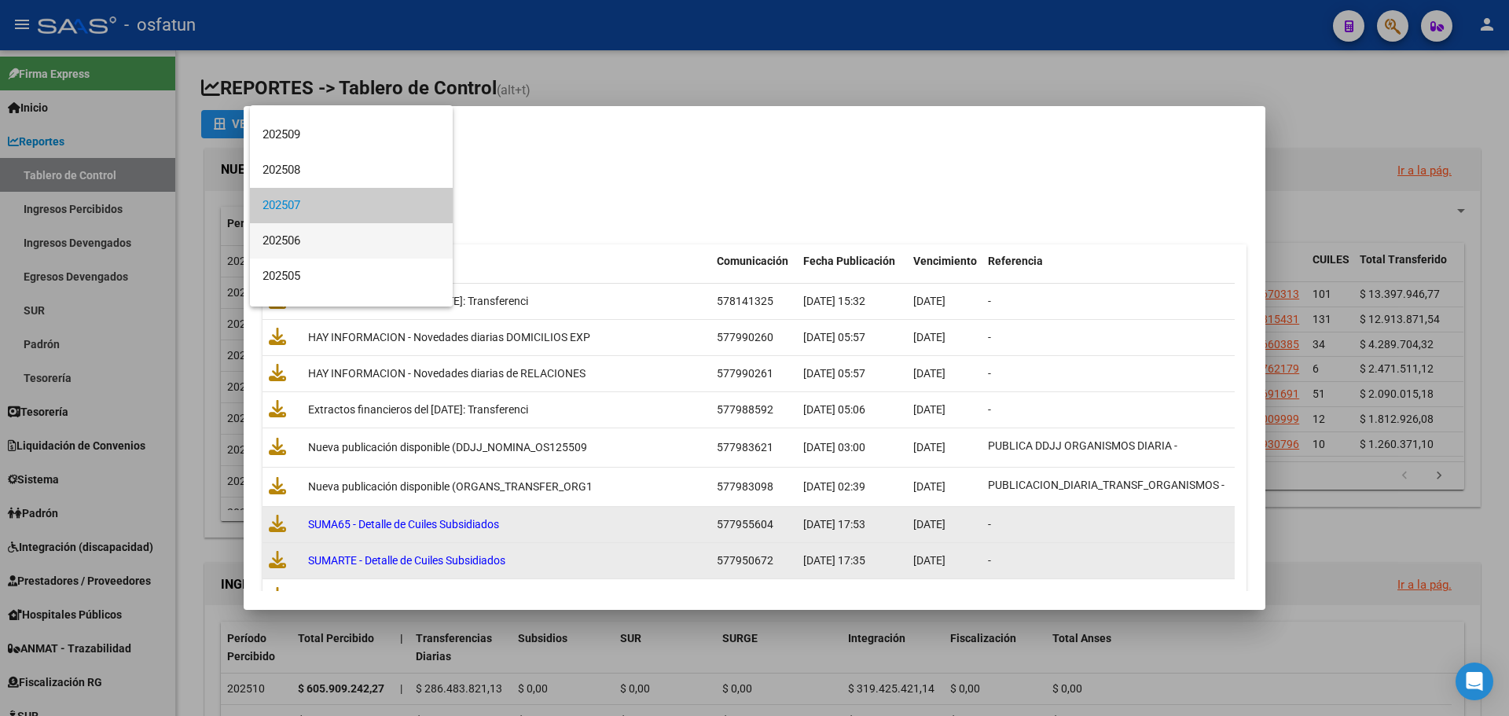
click at [320, 230] on span "202506" at bounding box center [351, 240] width 178 height 35
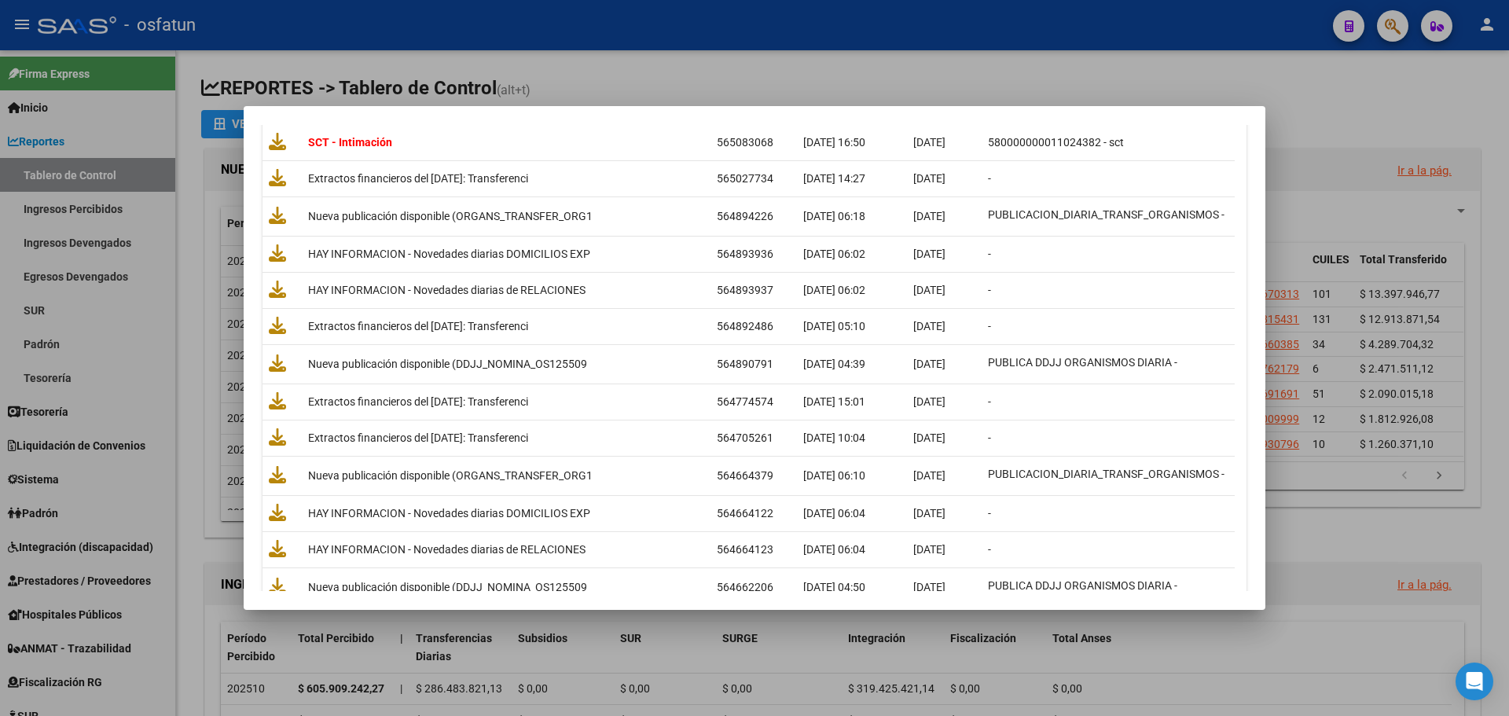
scroll to position [3536, 0]
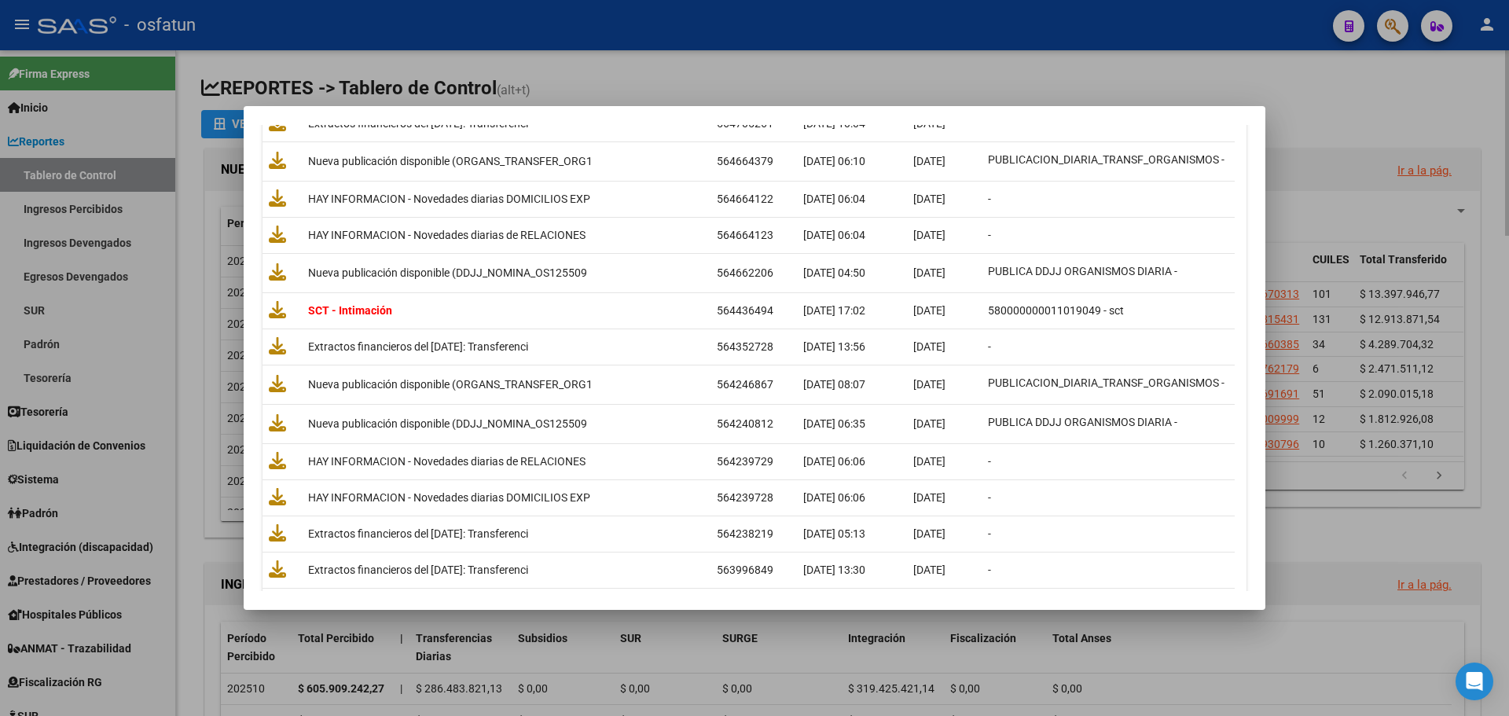
drag, startPoint x: 1381, startPoint y: 98, endPoint x: 1353, endPoint y: 97, distance: 28.3
click at [752, 97] on div at bounding box center [754, 358] width 1509 height 716
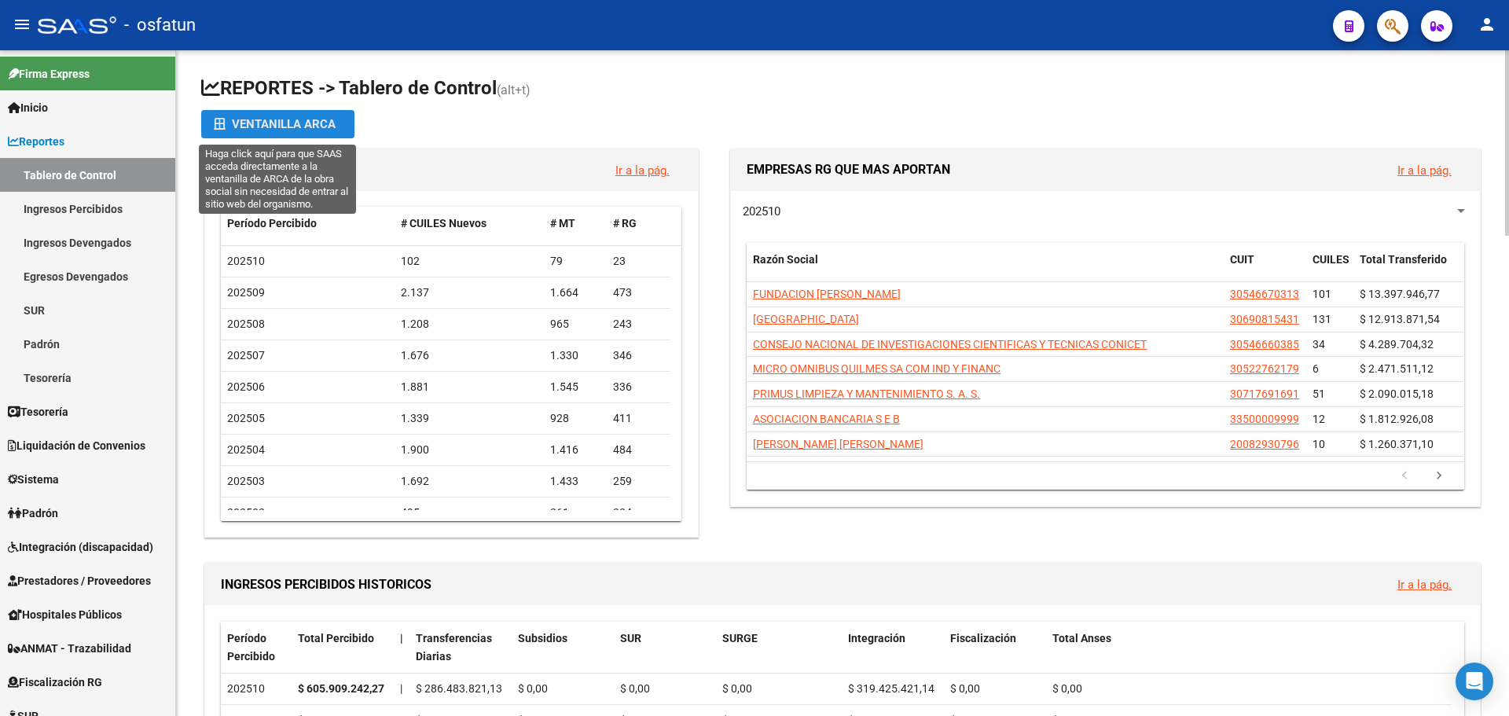
click at [270, 119] on div "Ventanilla ARCA" at bounding box center [278, 124] width 128 height 28
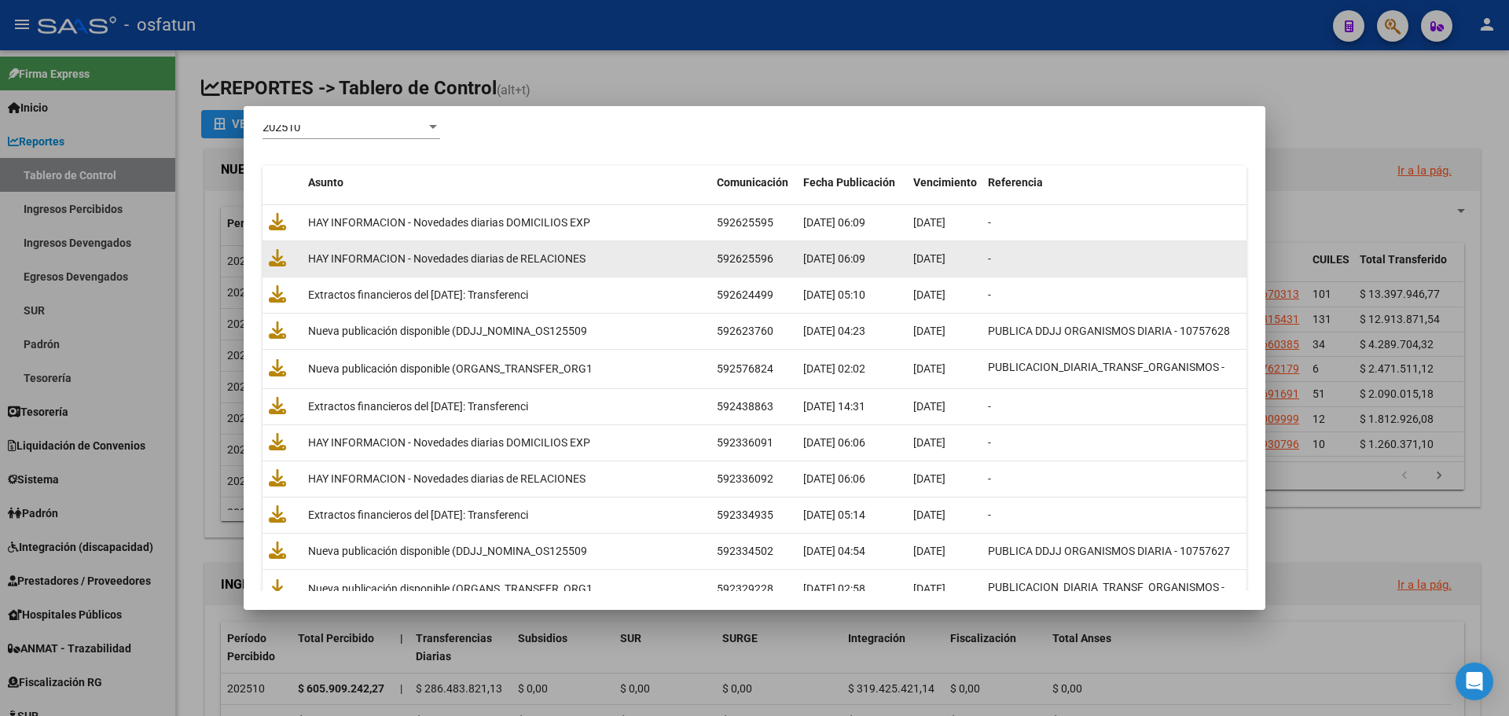
scroll to position [0, 0]
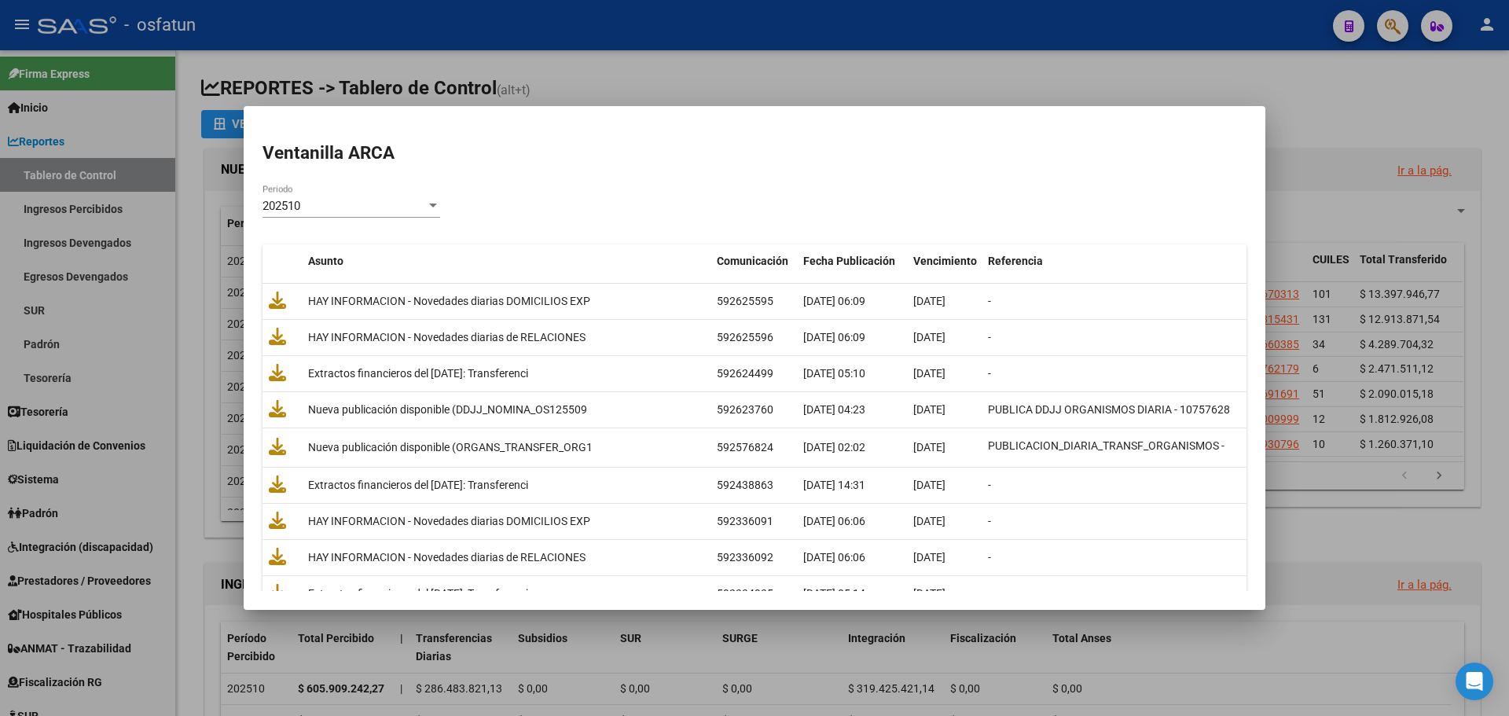
click at [383, 214] on div "202510 Periodo" at bounding box center [351, 206] width 178 height 24
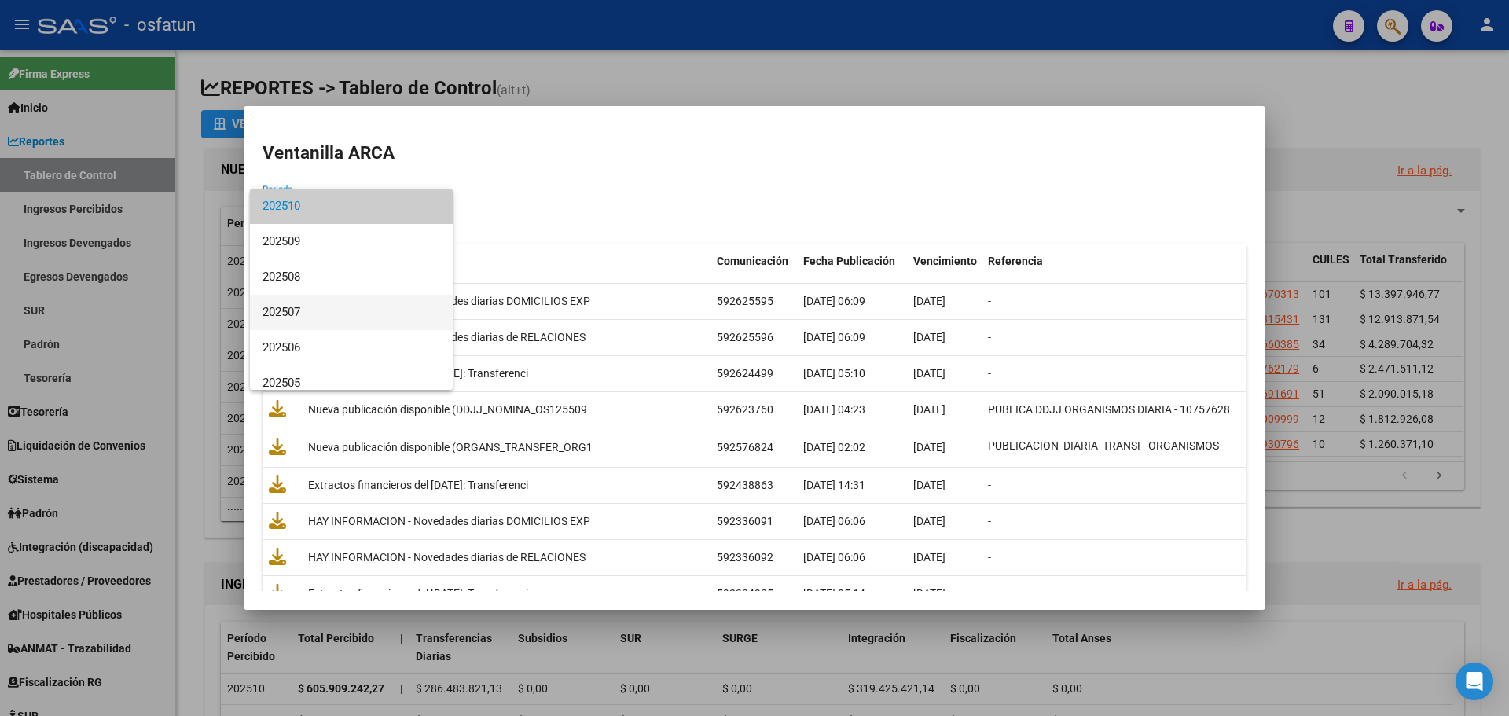
click at [325, 300] on span "202507" at bounding box center [351, 312] width 178 height 35
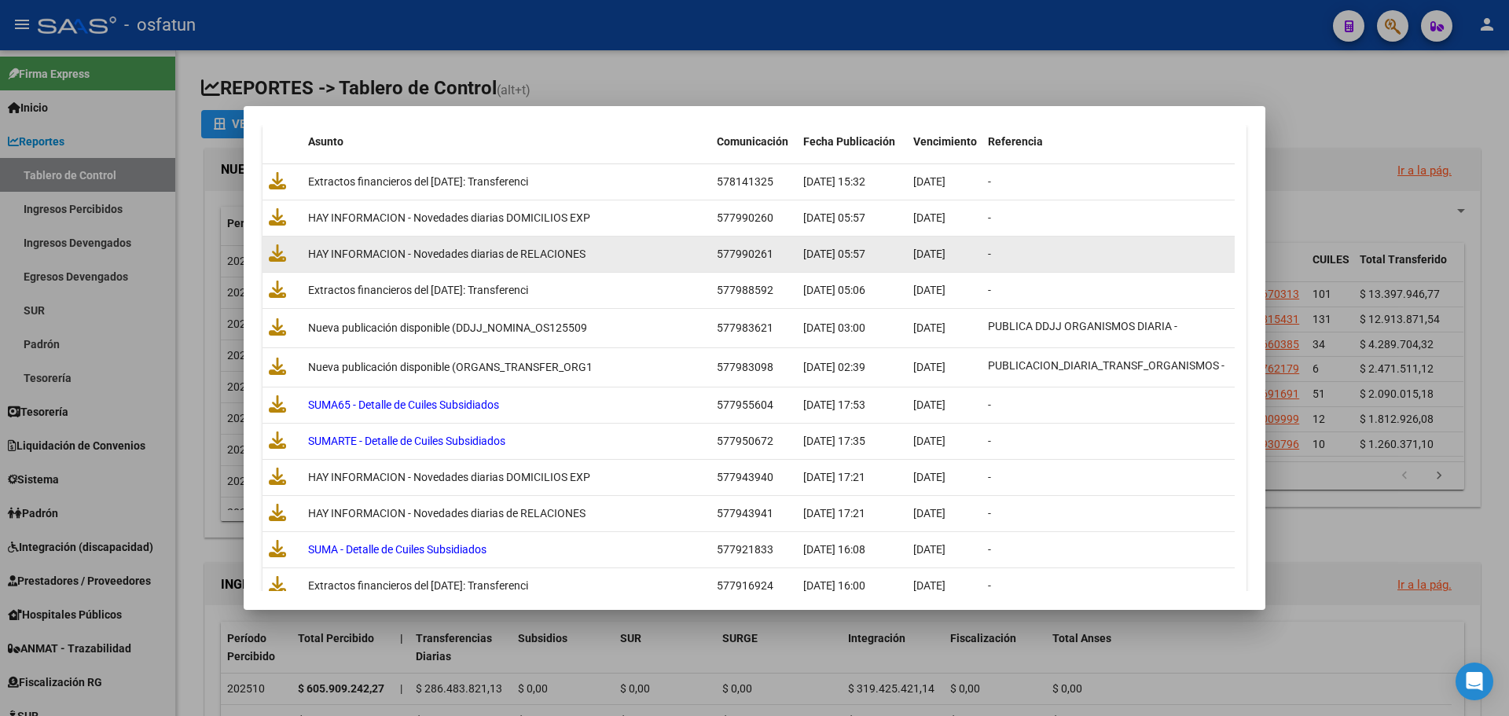
scroll to position [157, 0]
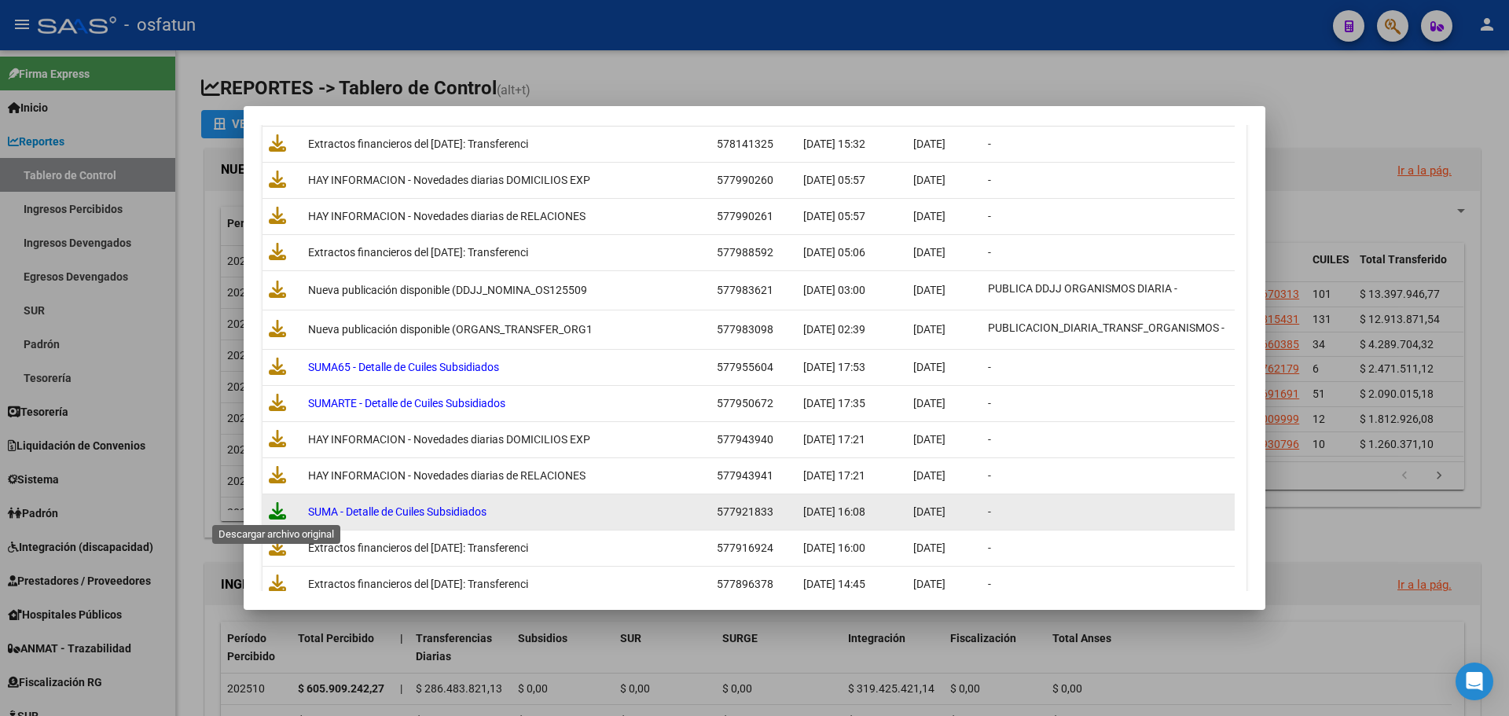
click at [271, 508] on icon at bounding box center [277, 510] width 17 height 17
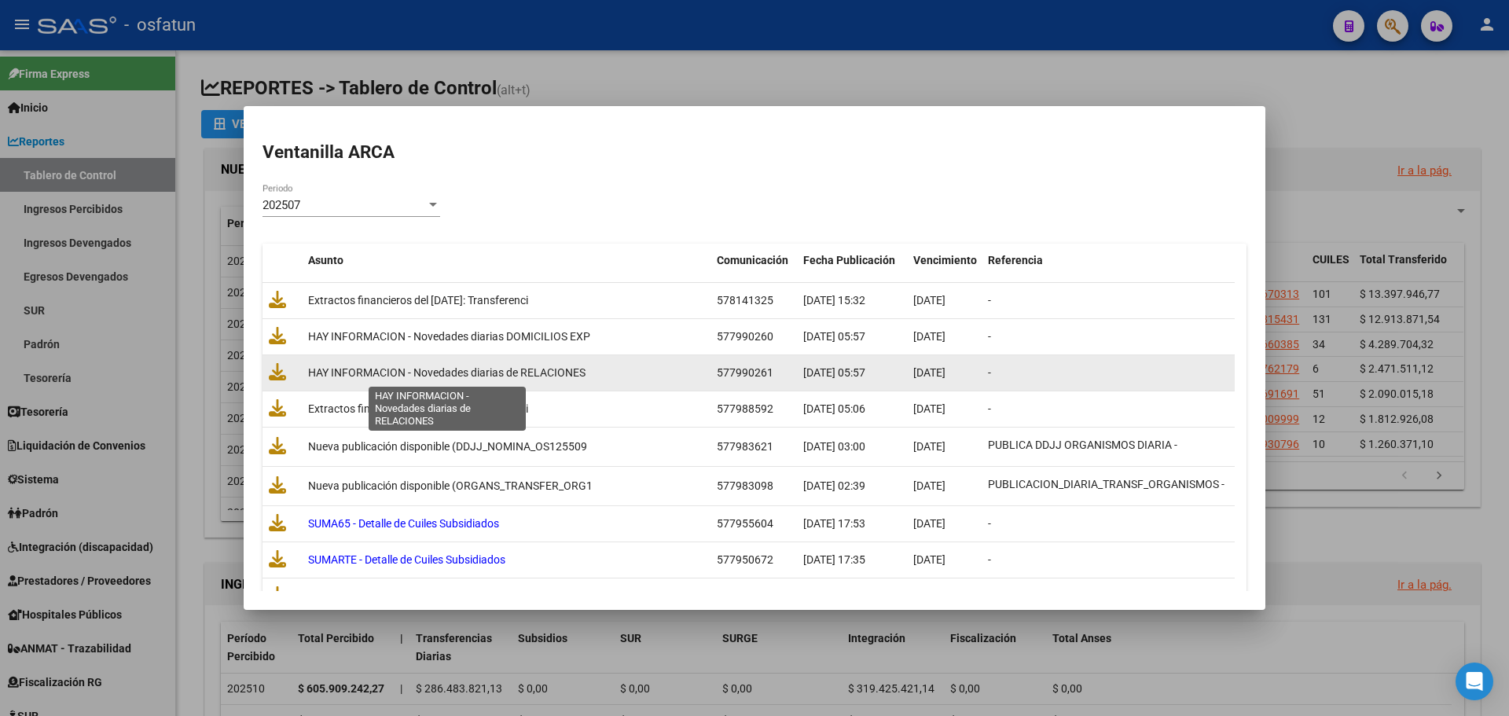
scroll to position [0, 0]
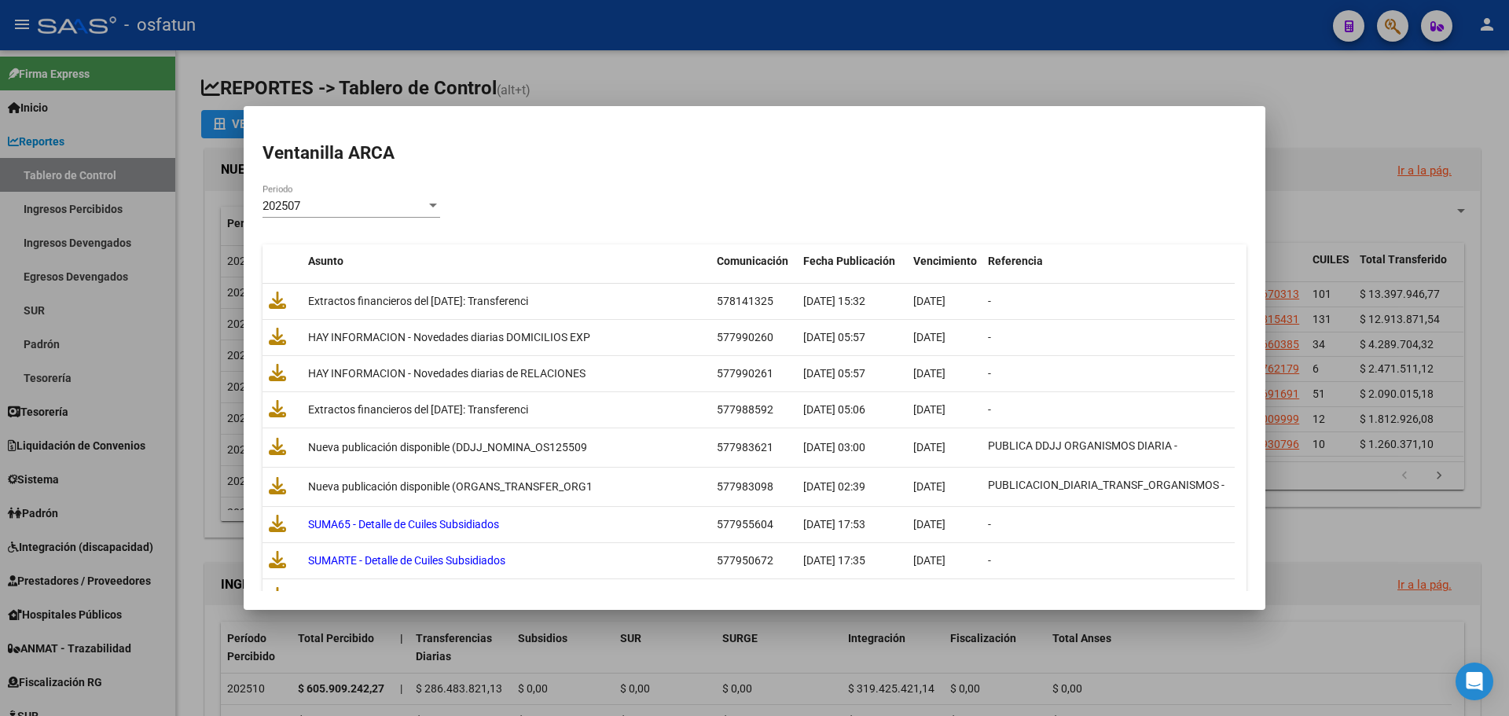
click at [369, 203] on div "202507" at bounding box center [343, 206] width 163 height 14
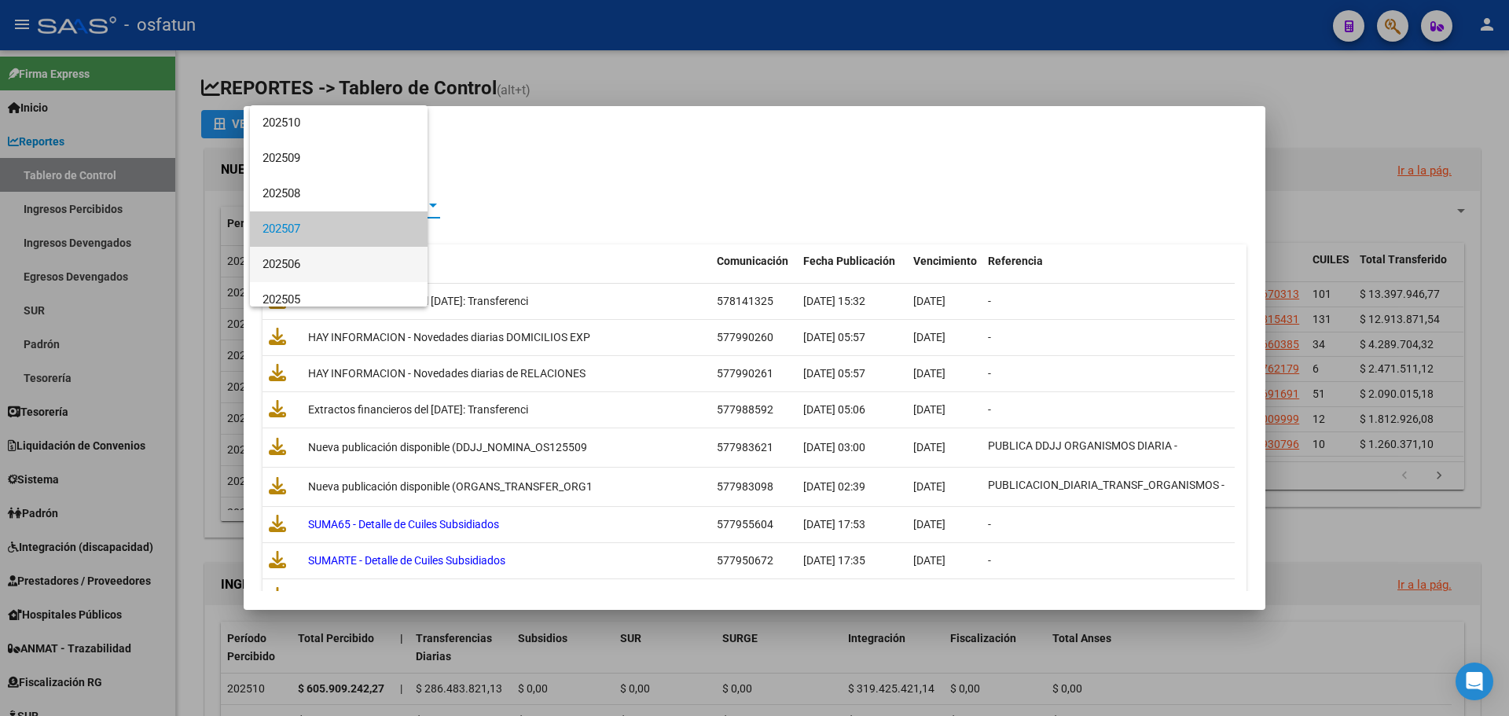
scroll to position [24, 0]
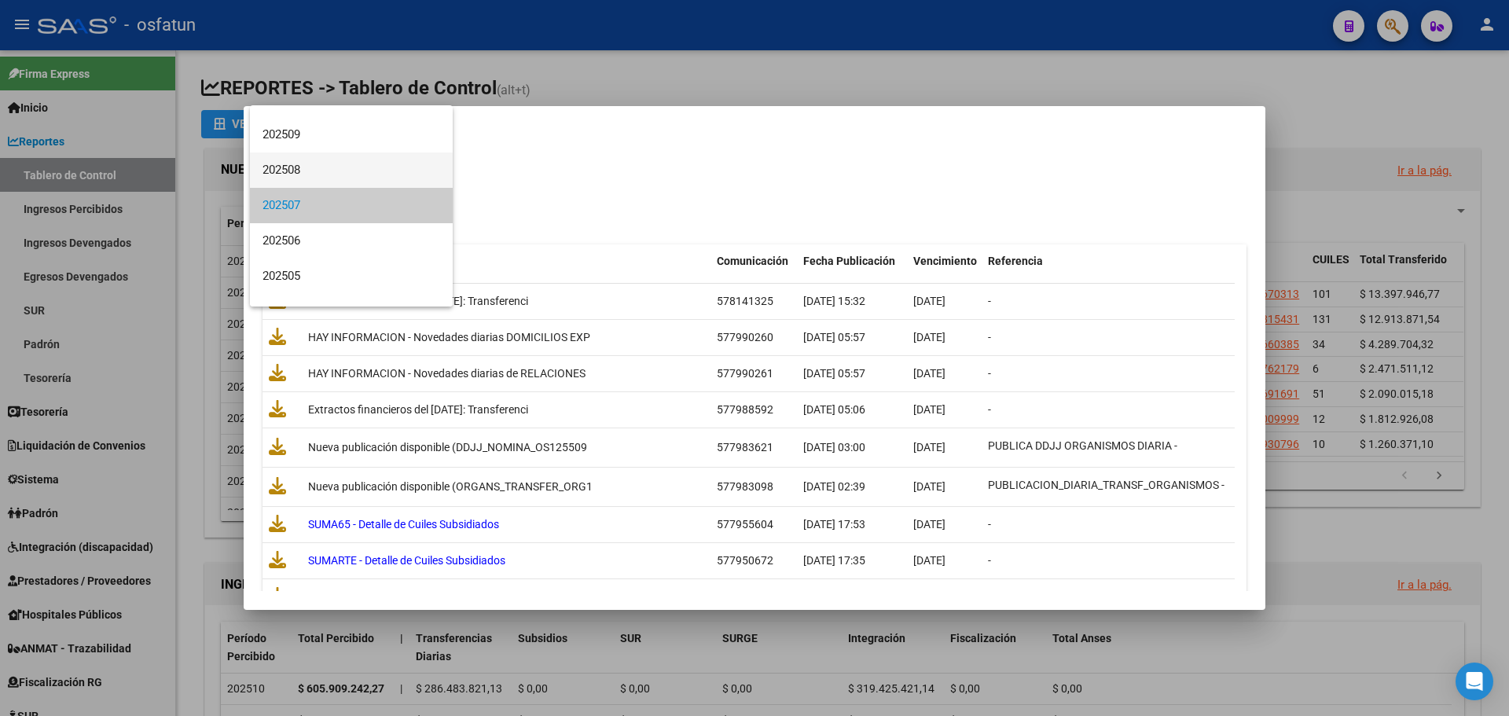
click at [317, 174] on span "202508" at bounding box center [351, 169] width 178 height 35
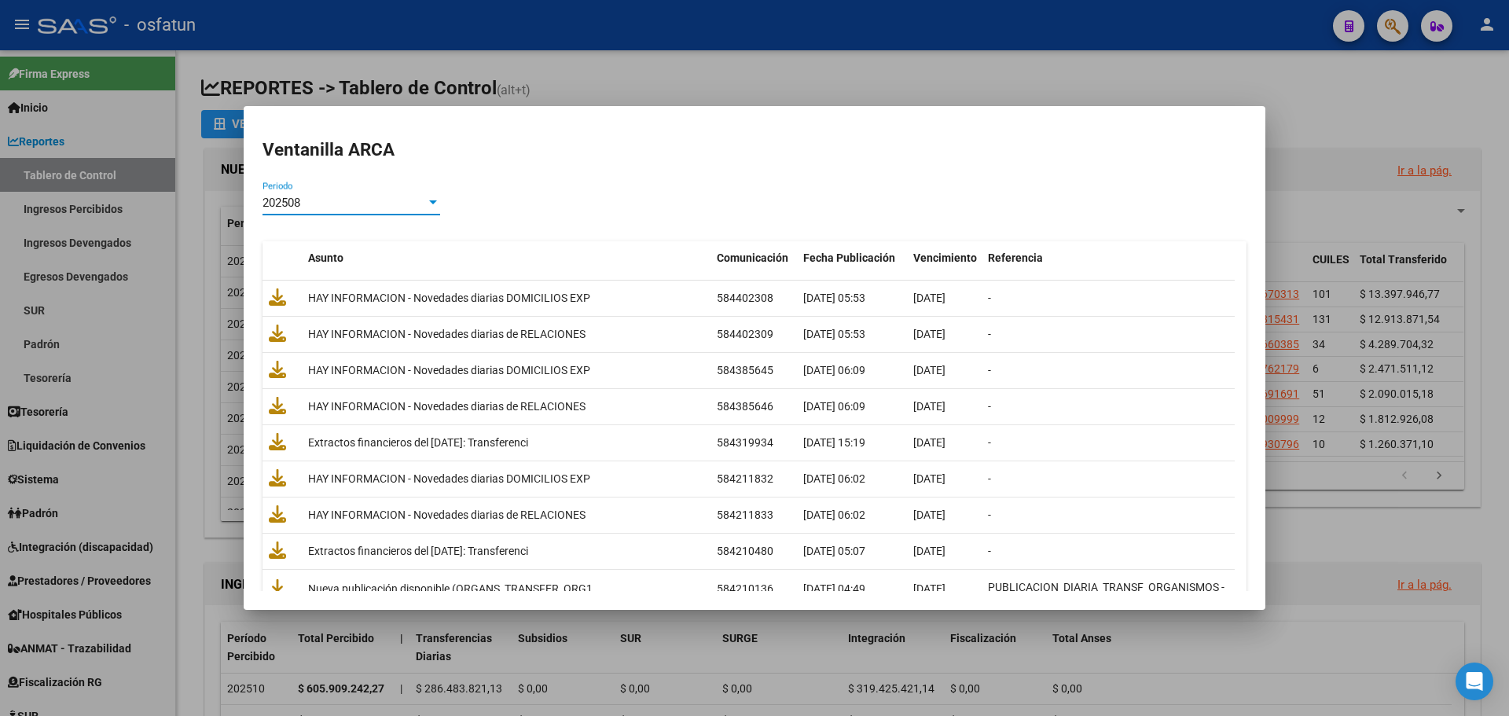
scroll to position [0, 0]
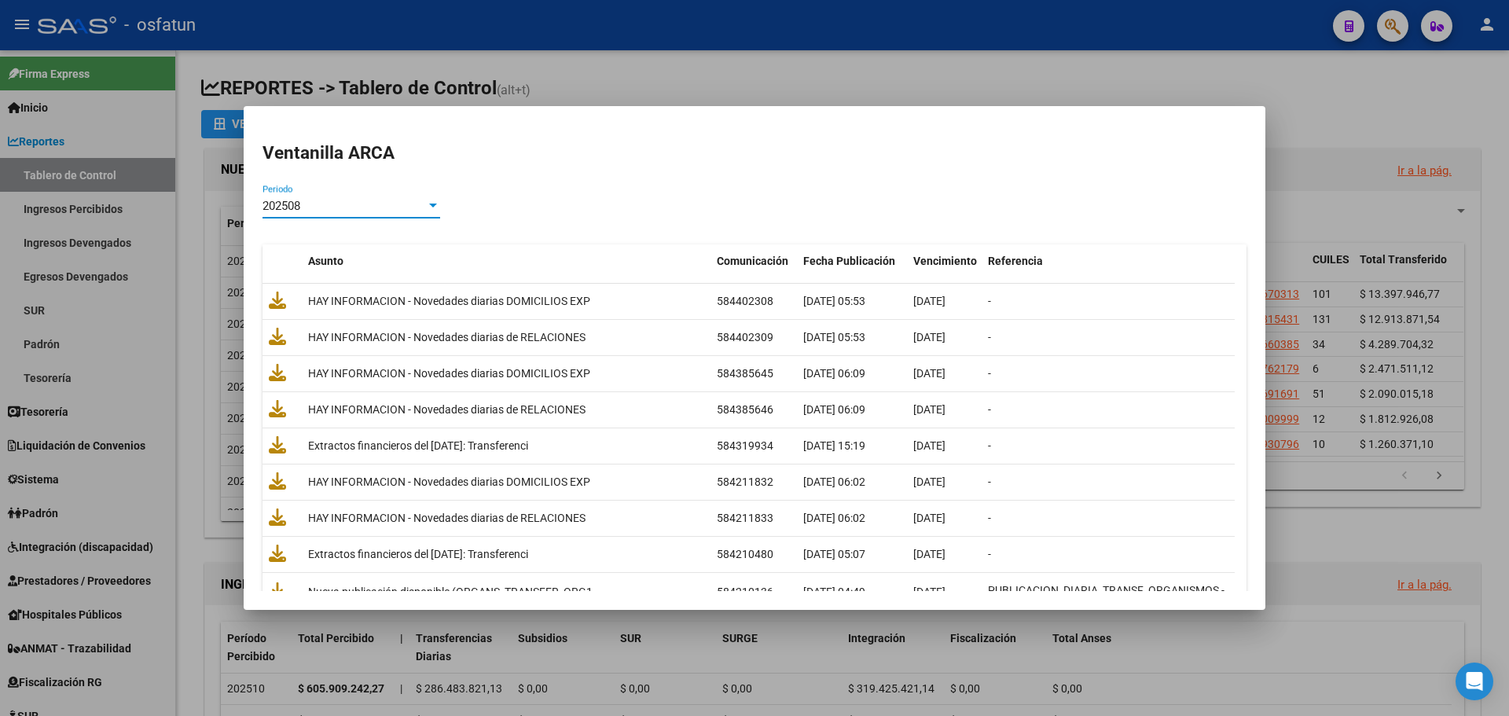
click at [315, 204] on div "202508" at bounding box center [343, 206] width 163 height 14
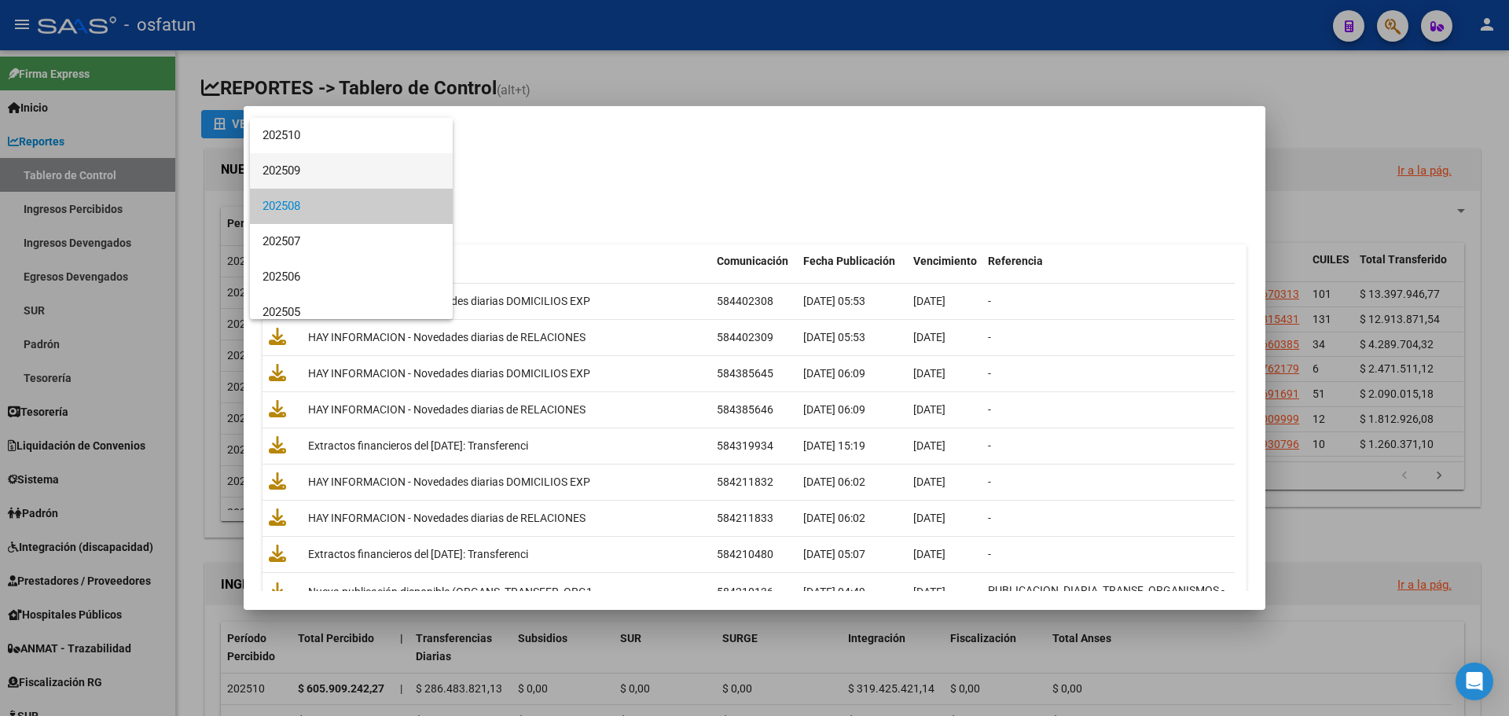
click at [327, 171] on span "202509" at bounding box center [351, 170] width 178 height 35
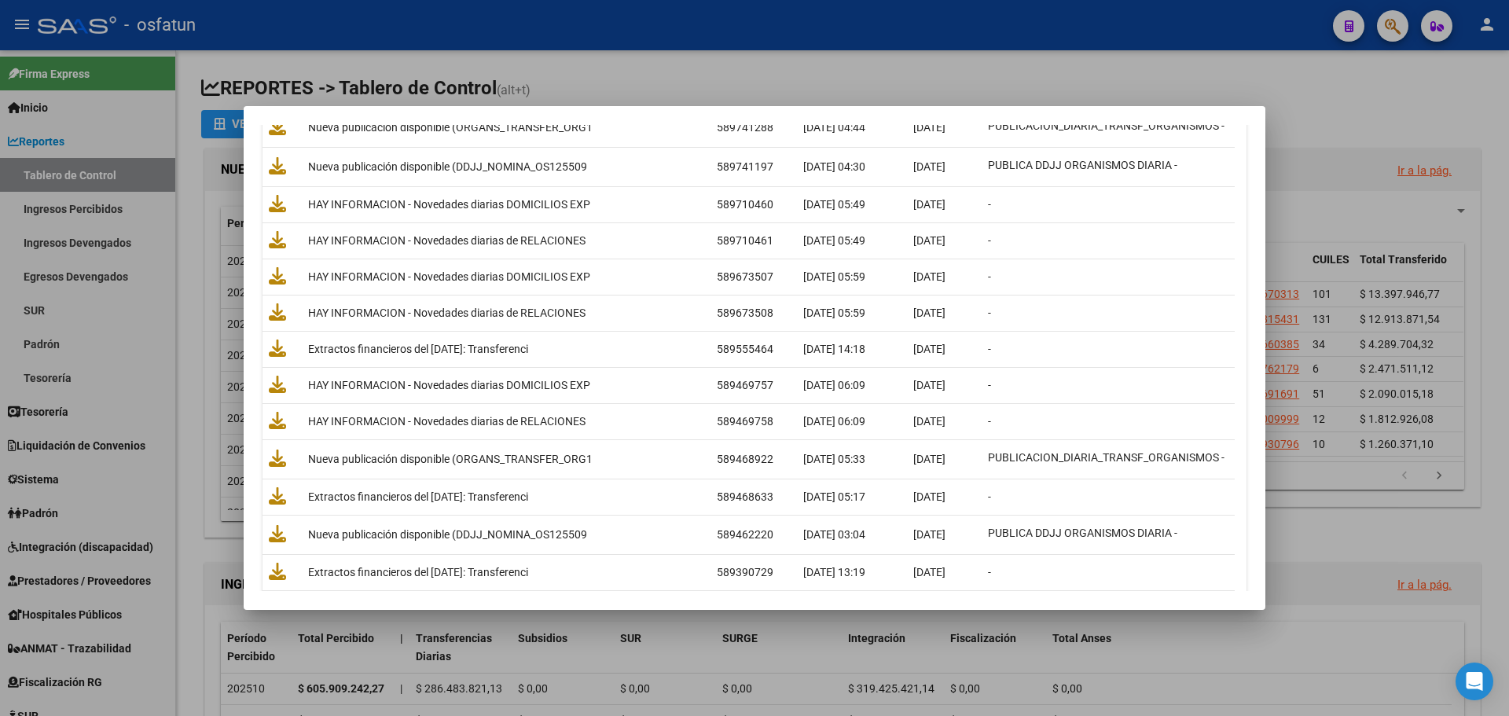
scroll to position [2279, 0]
click at [752, 81] on div at bounding box center [754, 358] width 1509 height 716
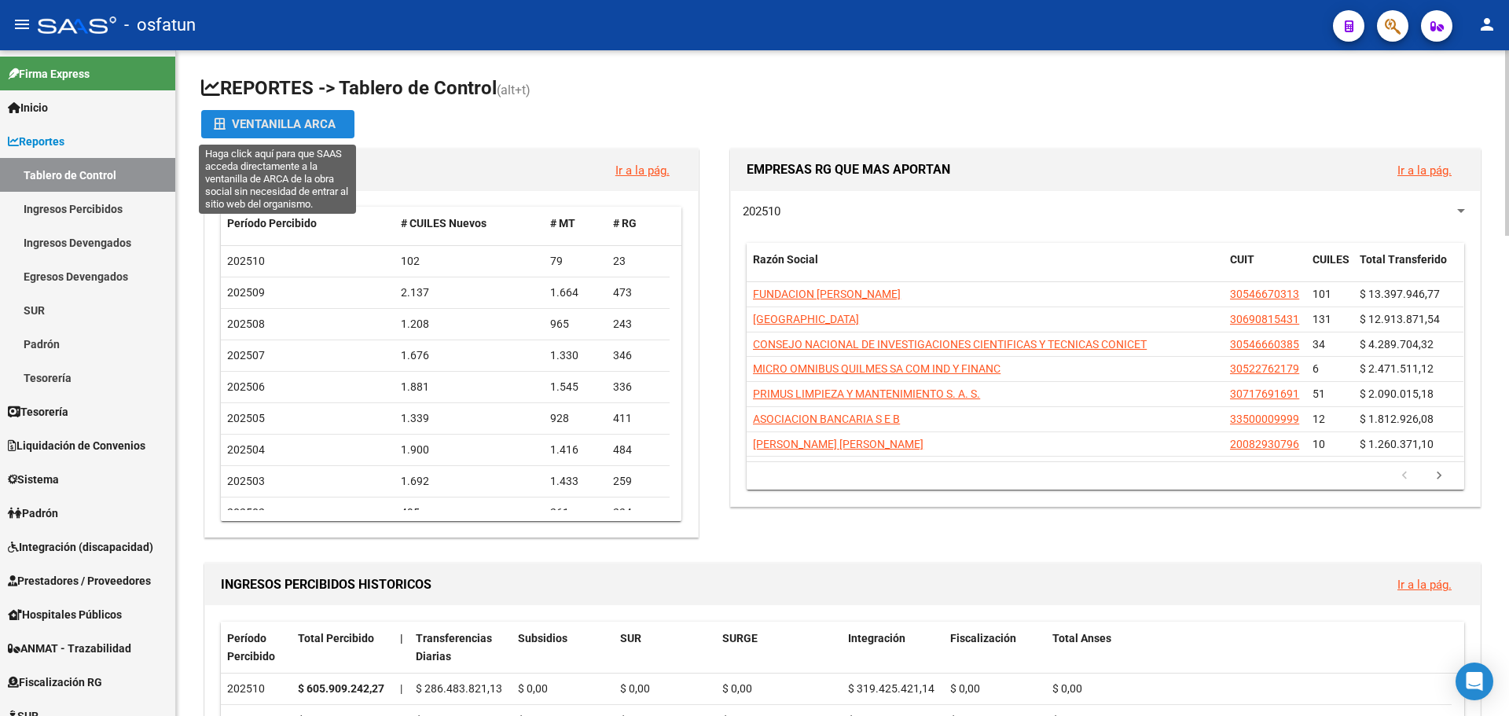
click at [288, 118] on div "Ventanilla ARCA" at bounding box center [278, 124] width 128 height 28
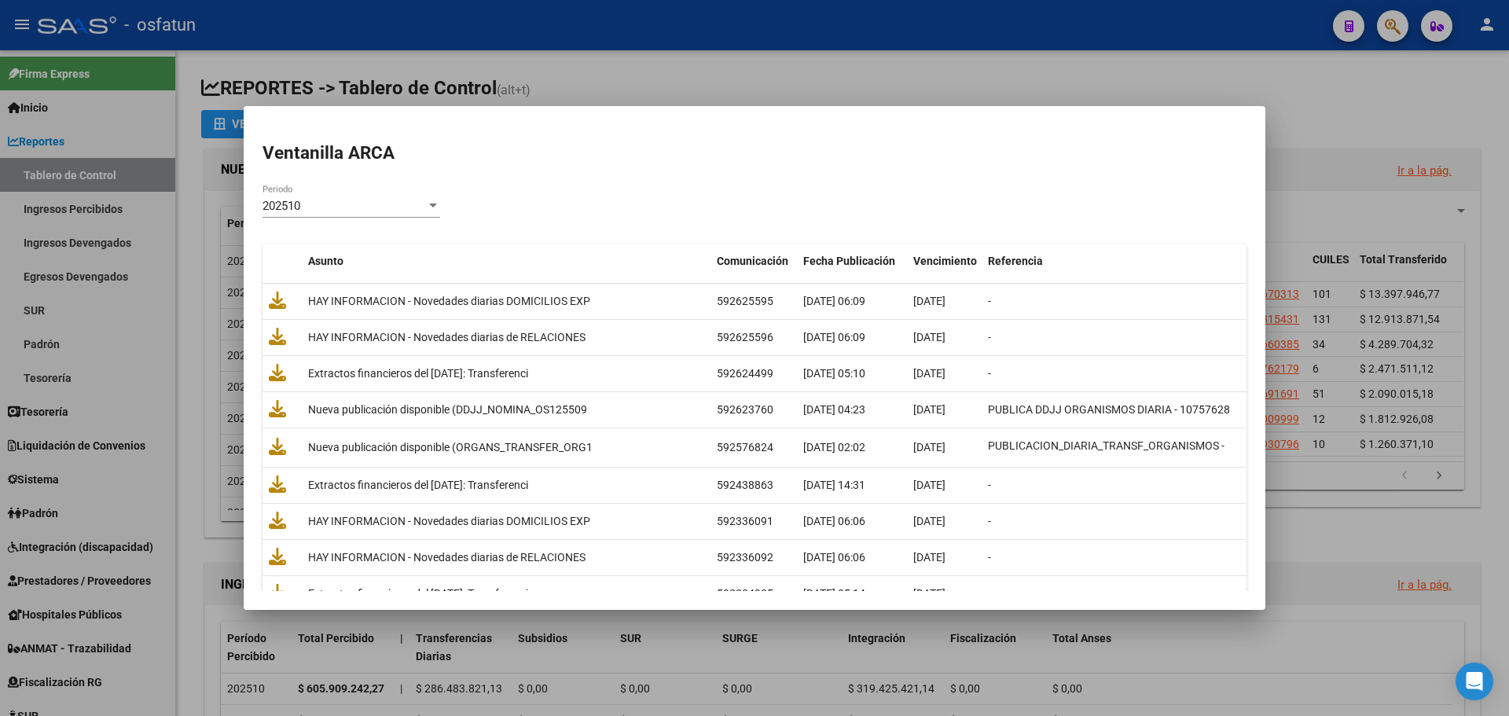
click at [304, 207] on div "202510" at bounding box center [343, 206] width 163 height 14
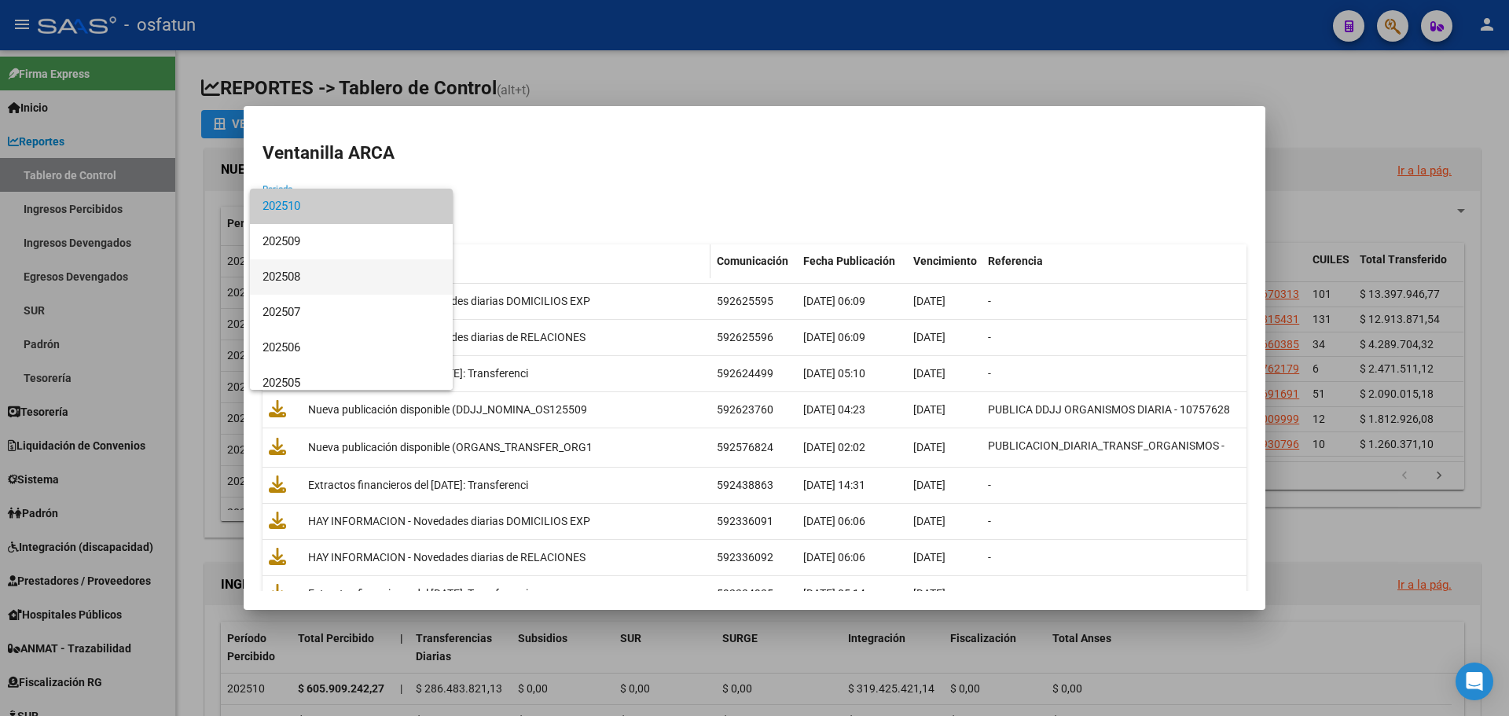
click at [327, 275] on span "202508" at bounding box center [351, 276] width 178 height 35
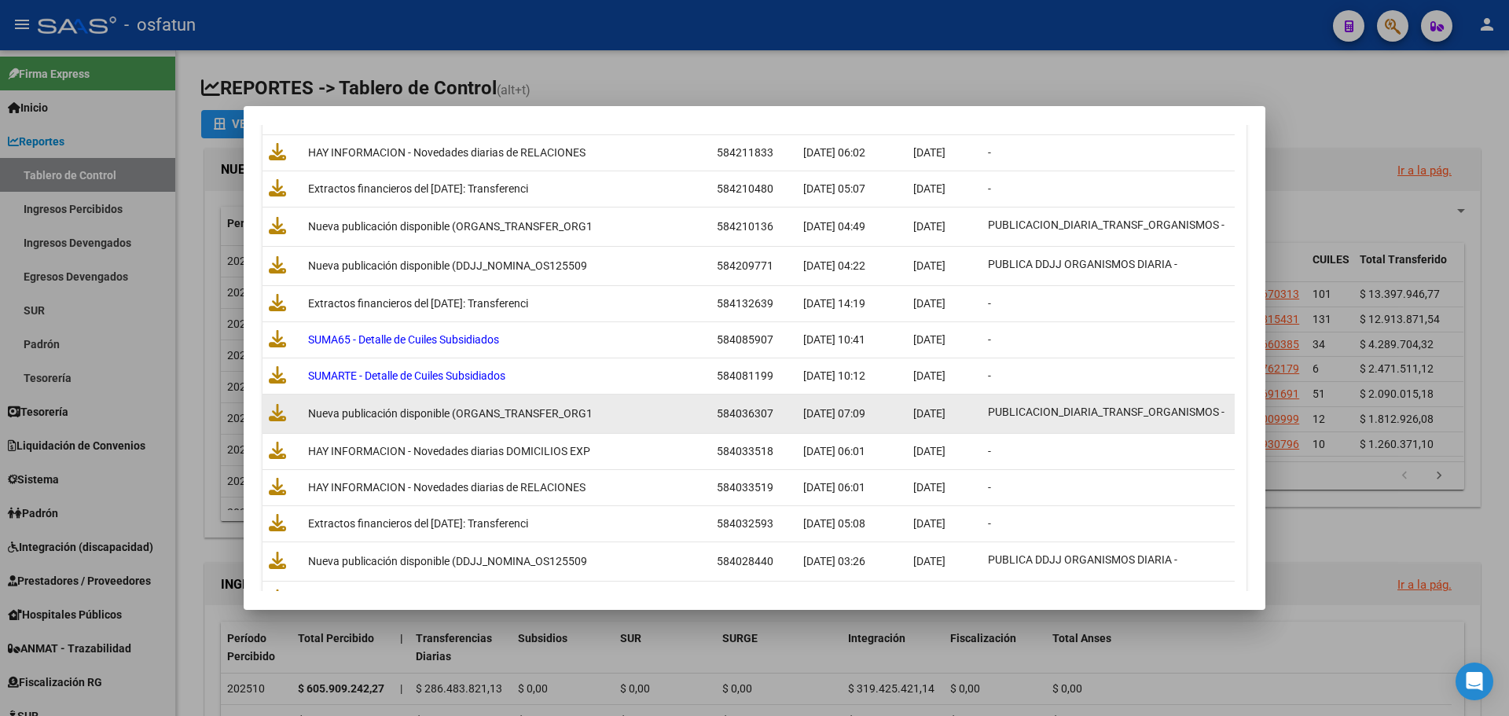
scroll to position [393, 0]
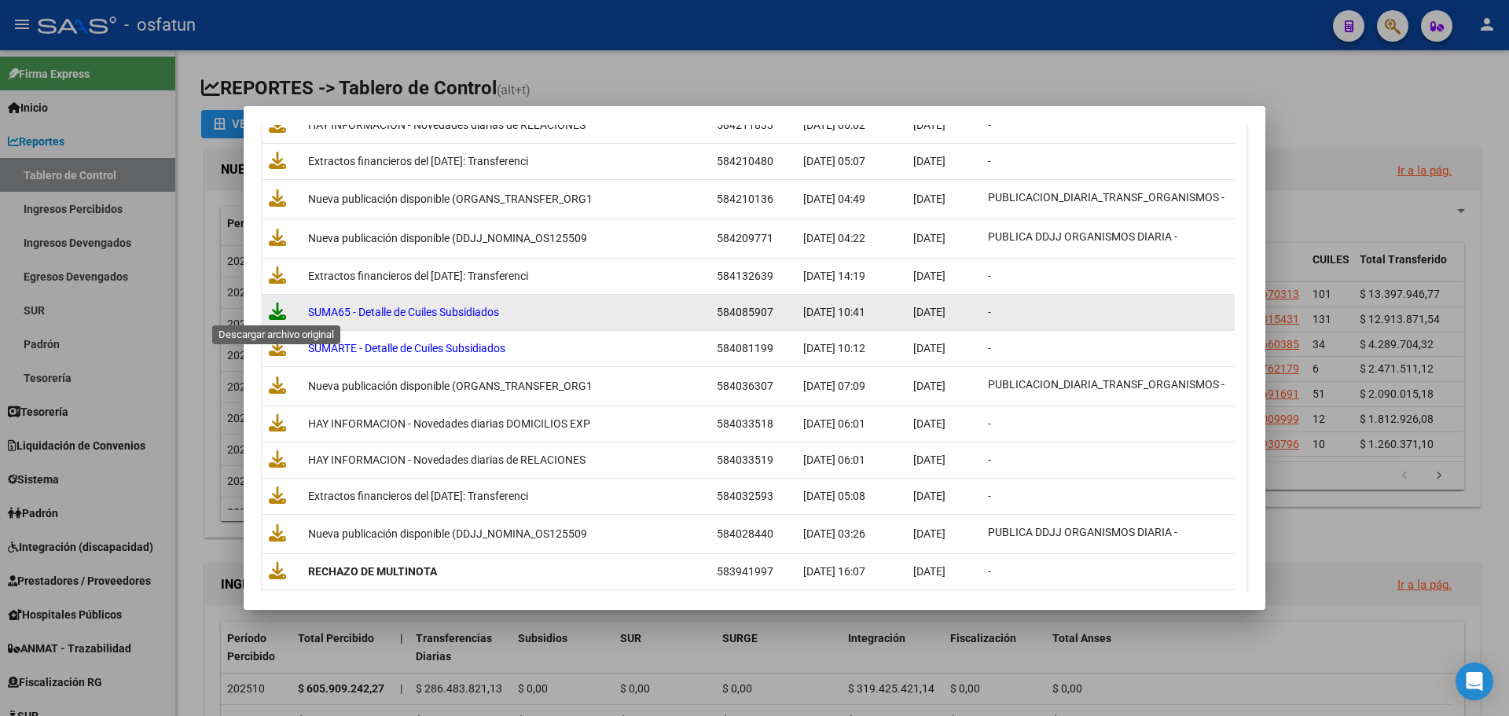
click at [271, 315] on icon at bounding box center [277, 311] width 17 height 17
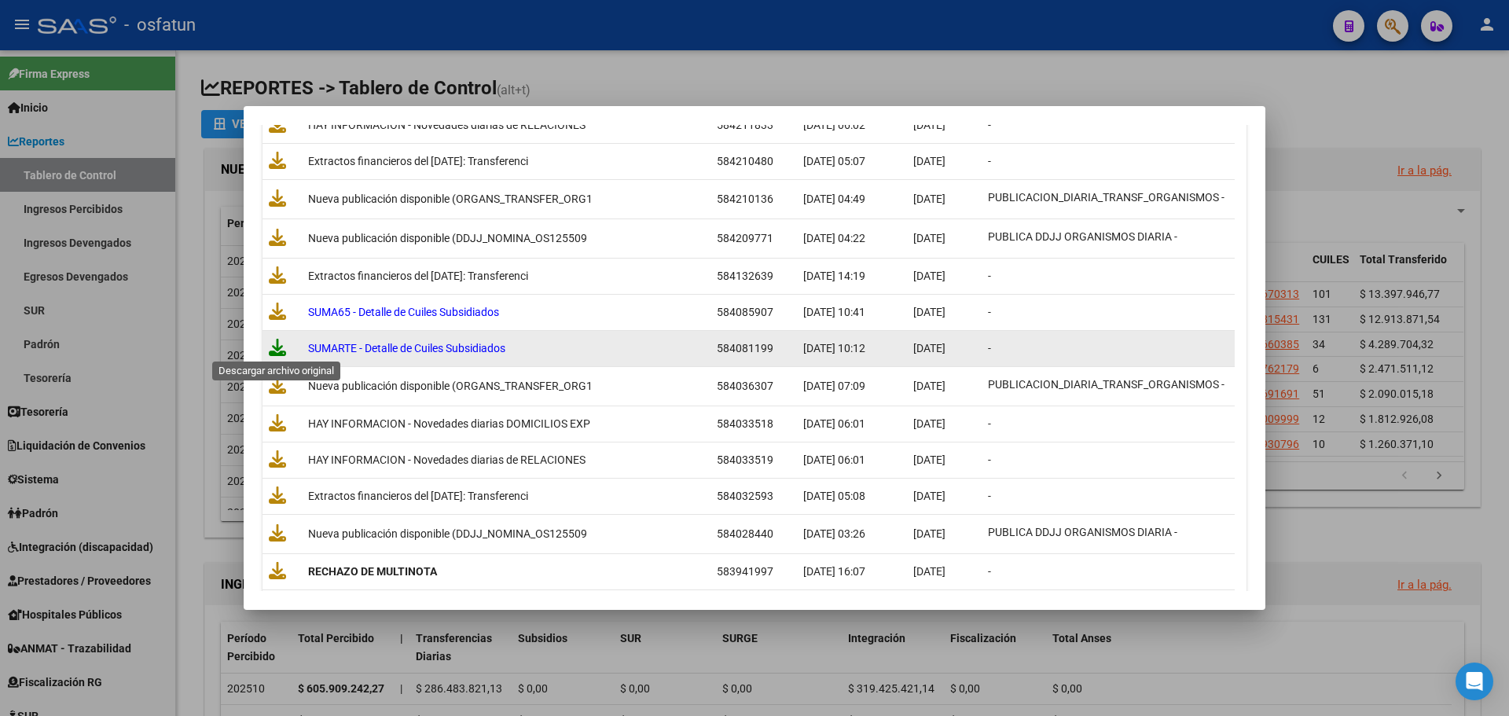
click at [277, 346] on icon at bounding box center [277, 347] width 17 height 17
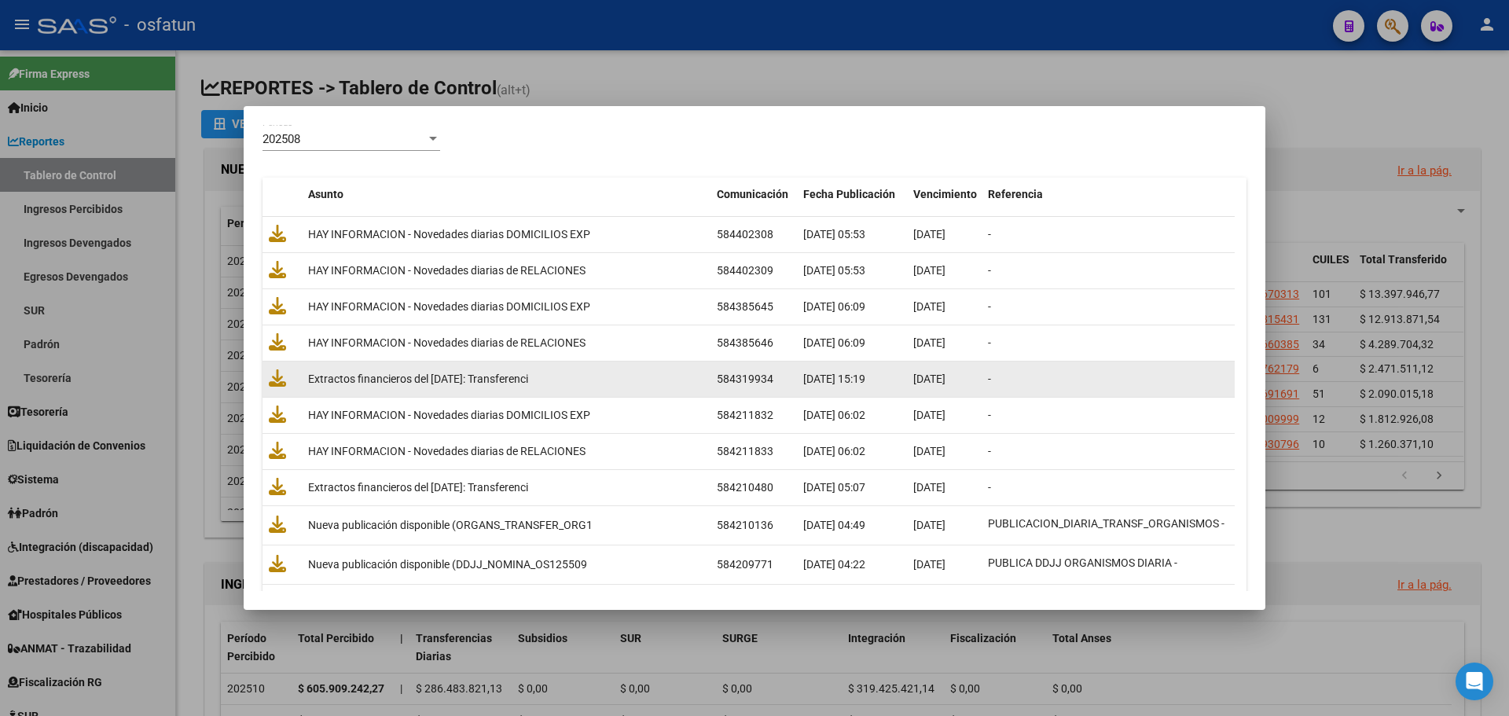
scroll to position [0, 0]
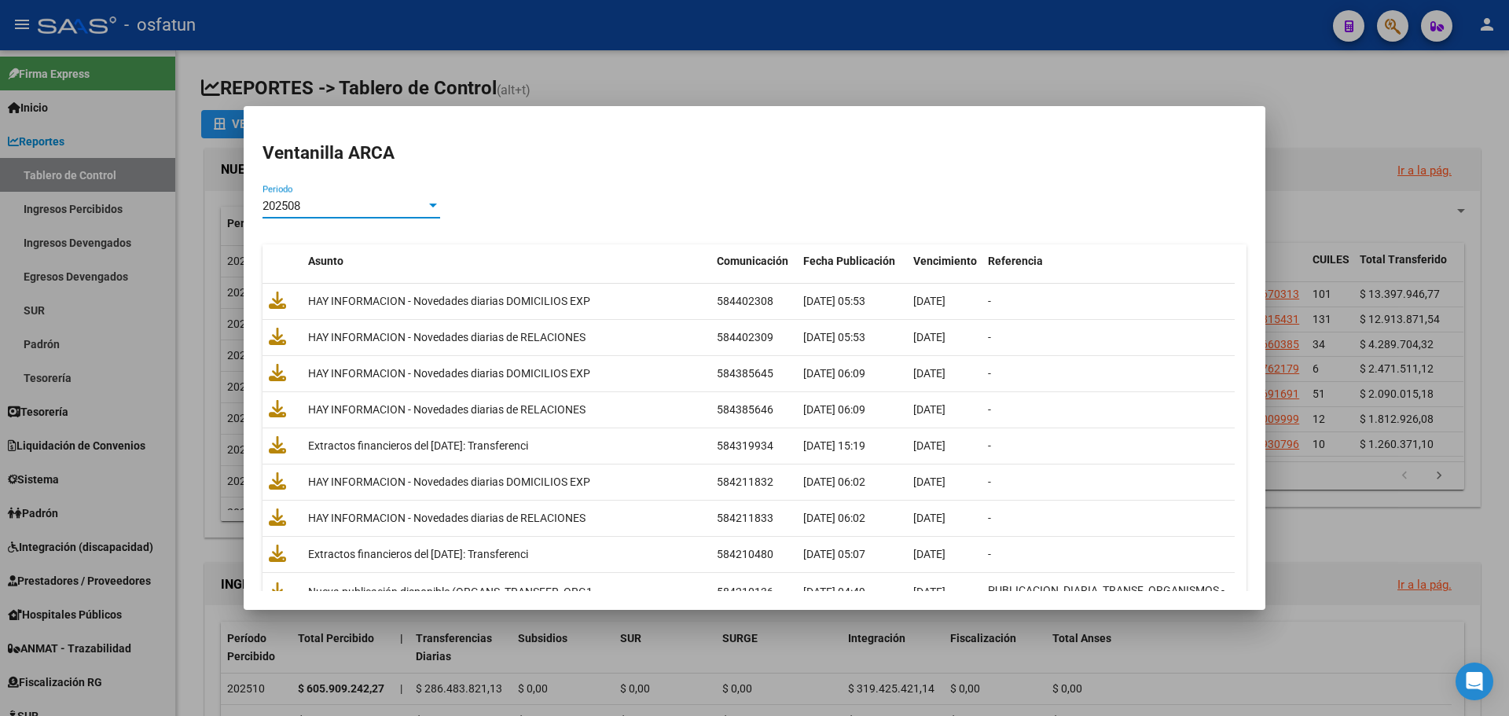
click at [398, 211] on div "202508" at bounding box center [343, 206] width 163 height 14
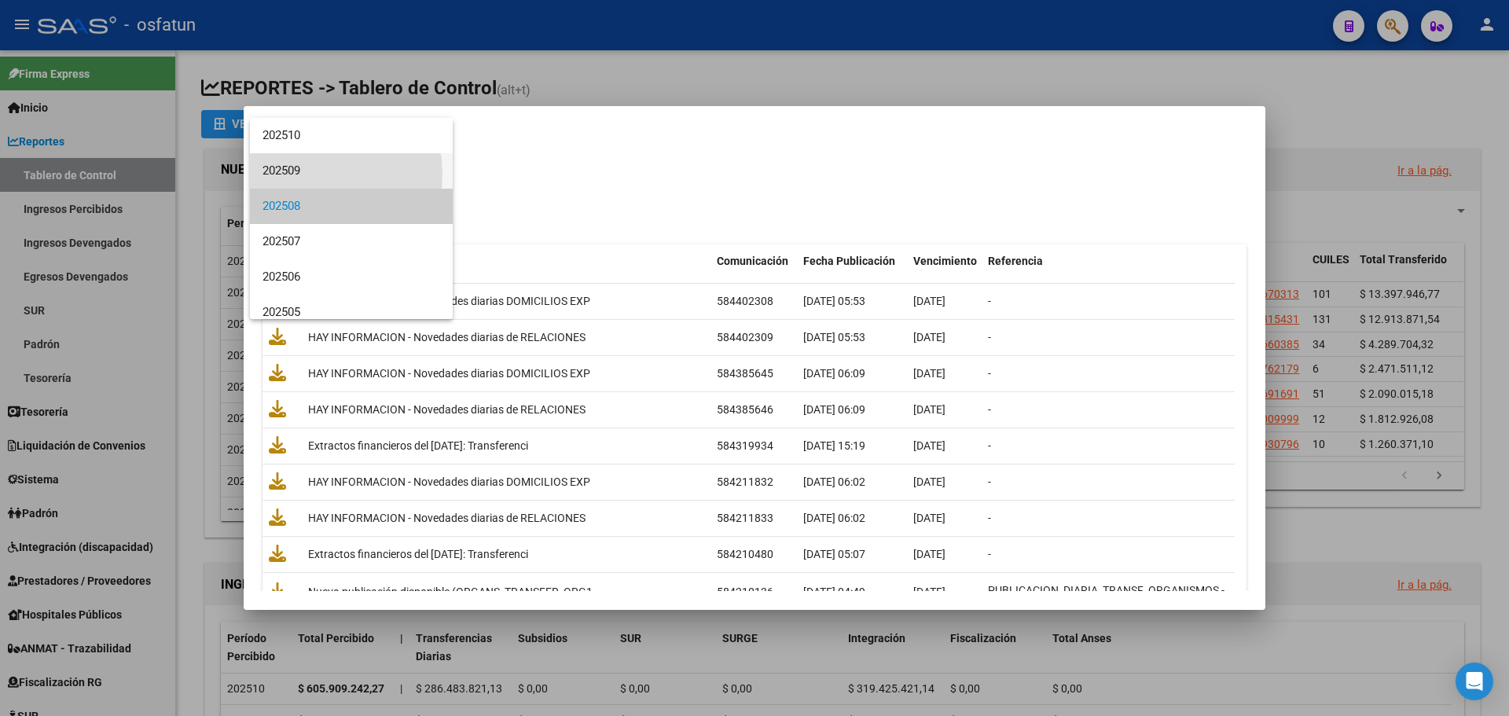
click at [308, 173] on span "202509" at bounding box center [351, 170] width 178 height 35
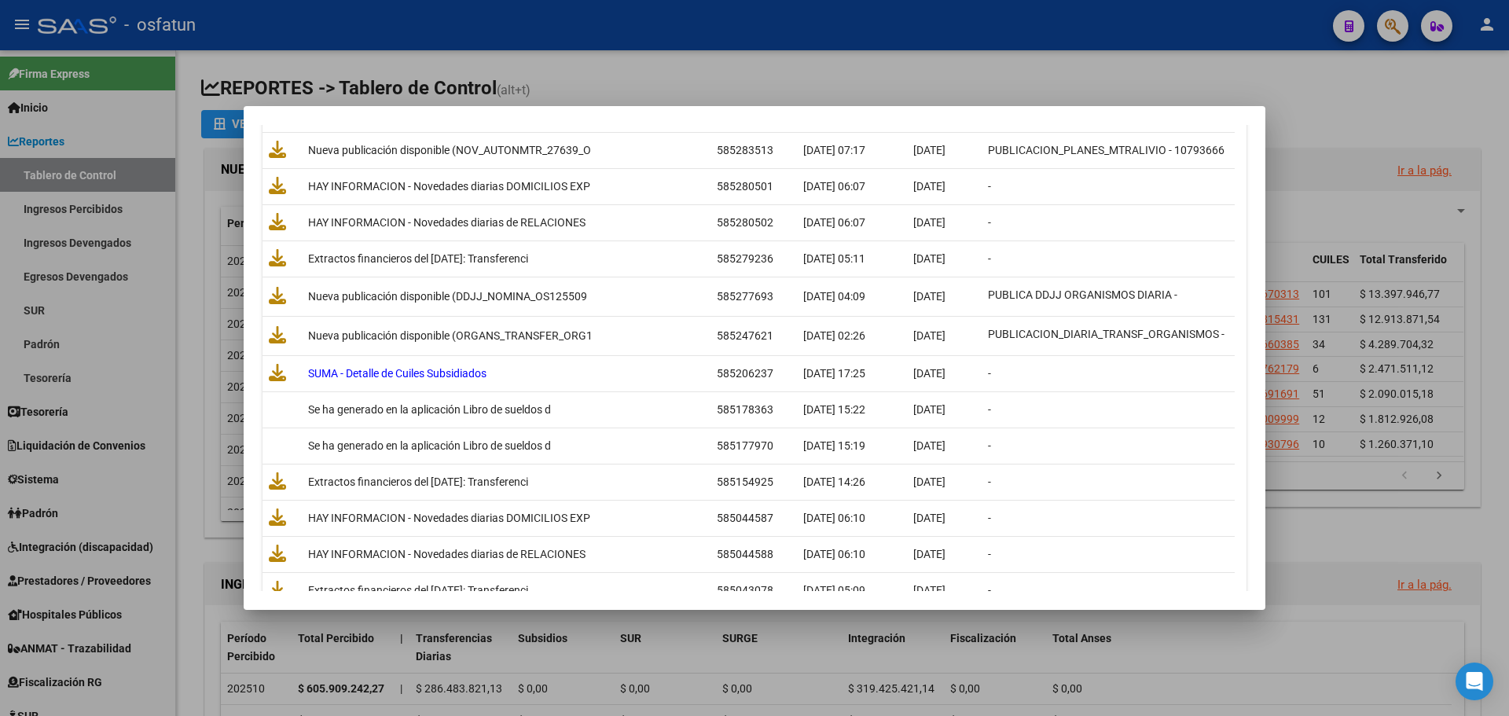
scroll to position [5186, 0]
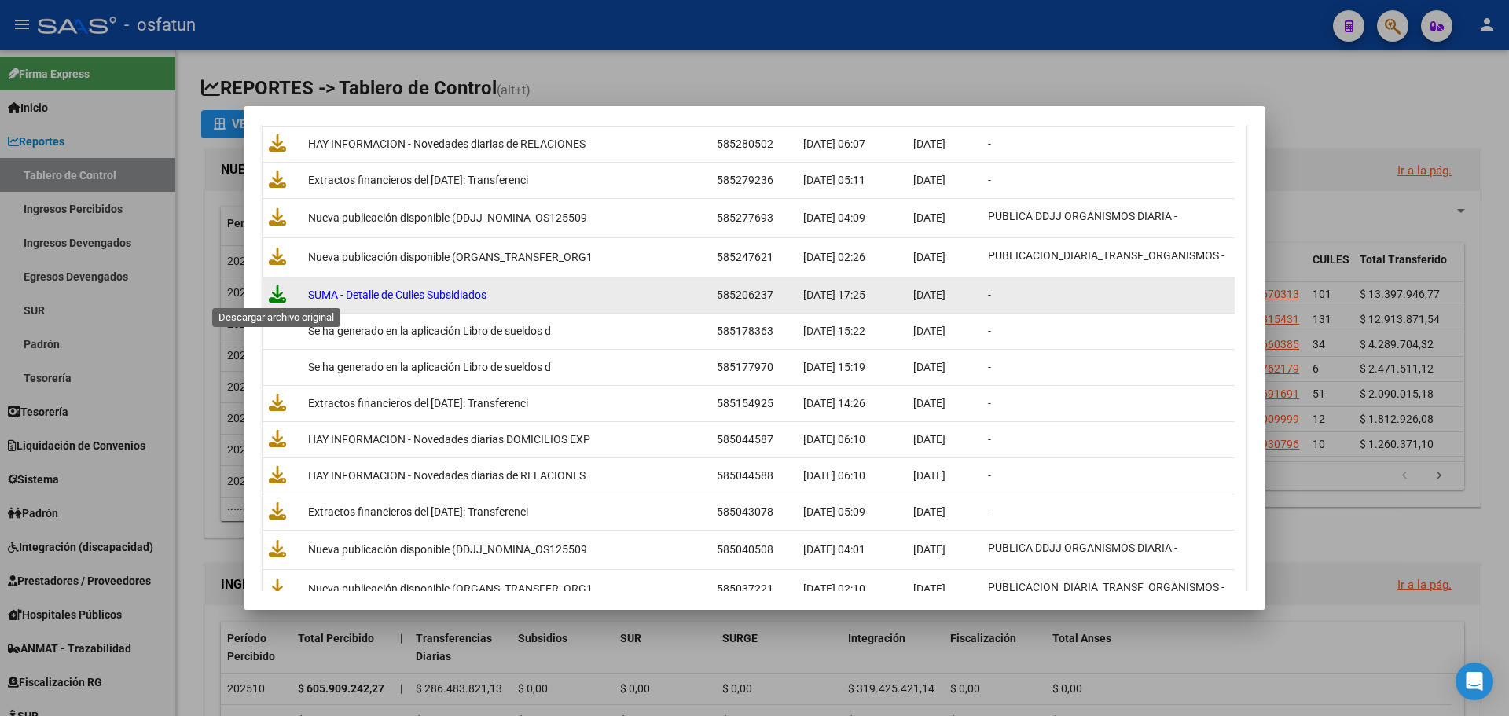
click at [280, 296] on icon at bounding box center [277, 293] width 17 height 17
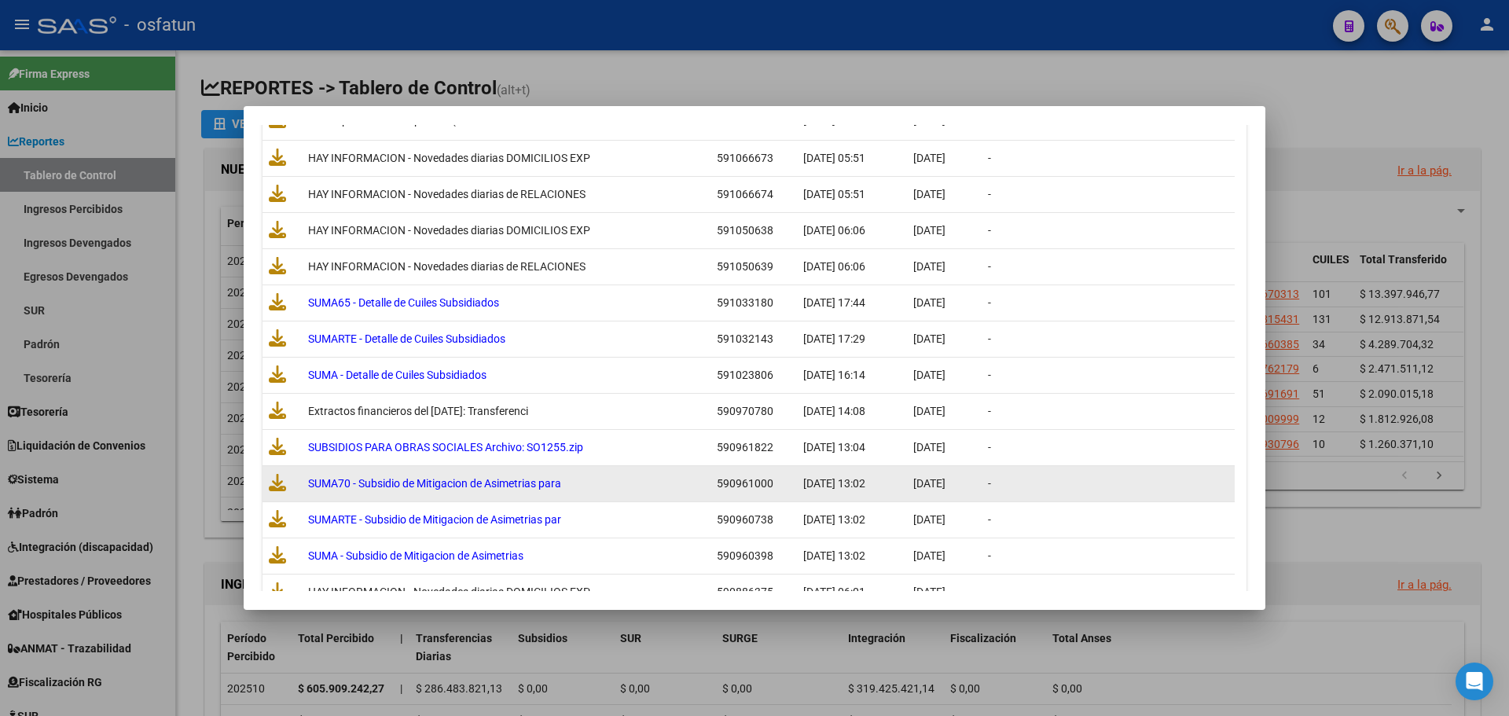
scroll to position [786, 0]
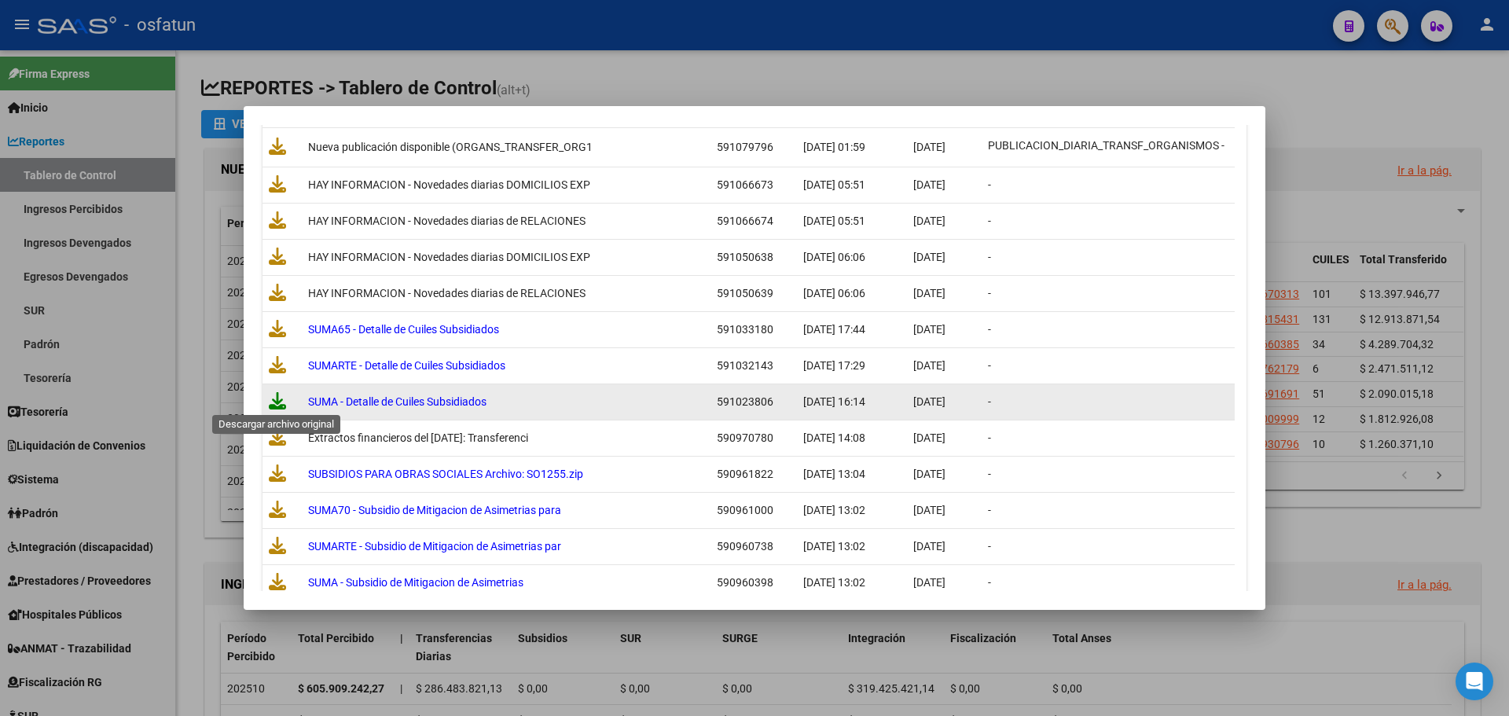
click at [276, 399] on icon at bounding box center [277, 400] width 17 height 17
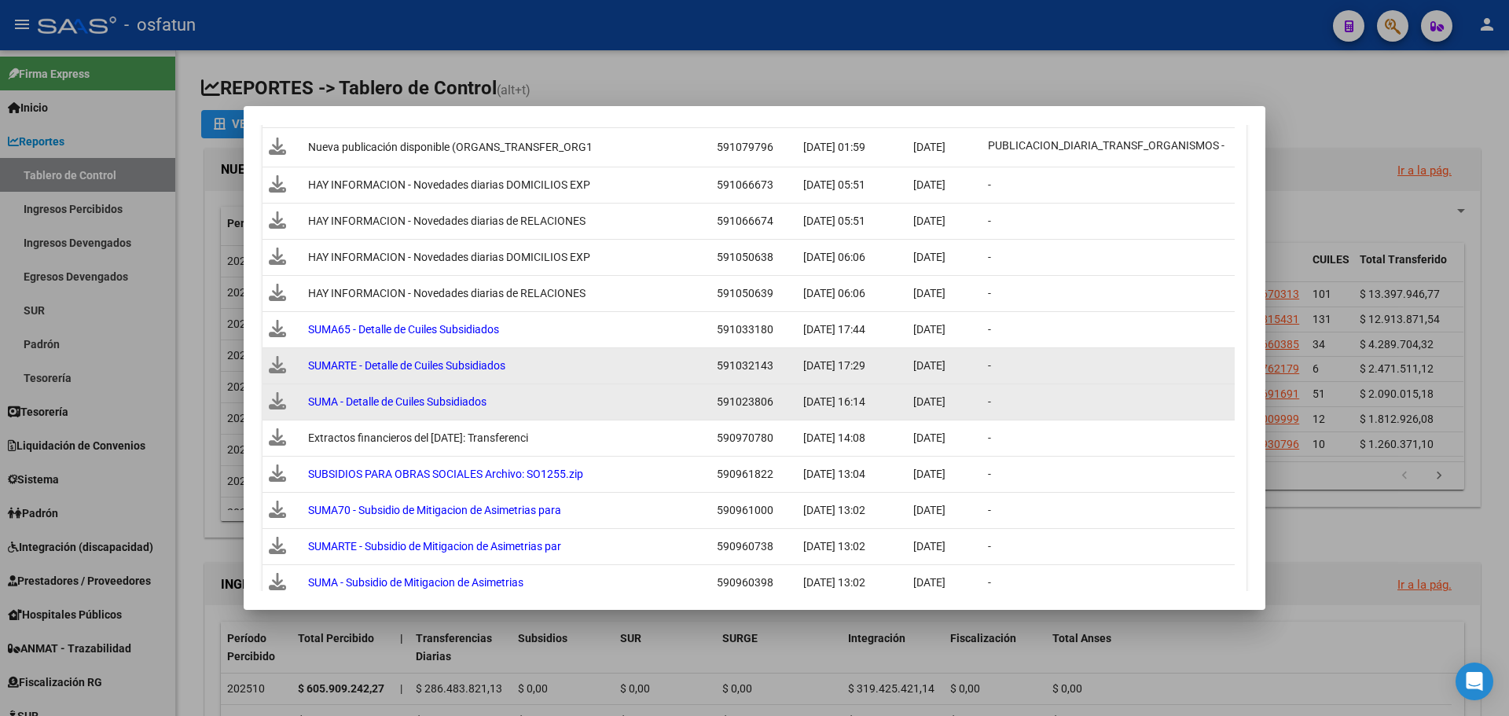
click at [275, 365] on icon at bounding box center [277, 364] width 17 height 17
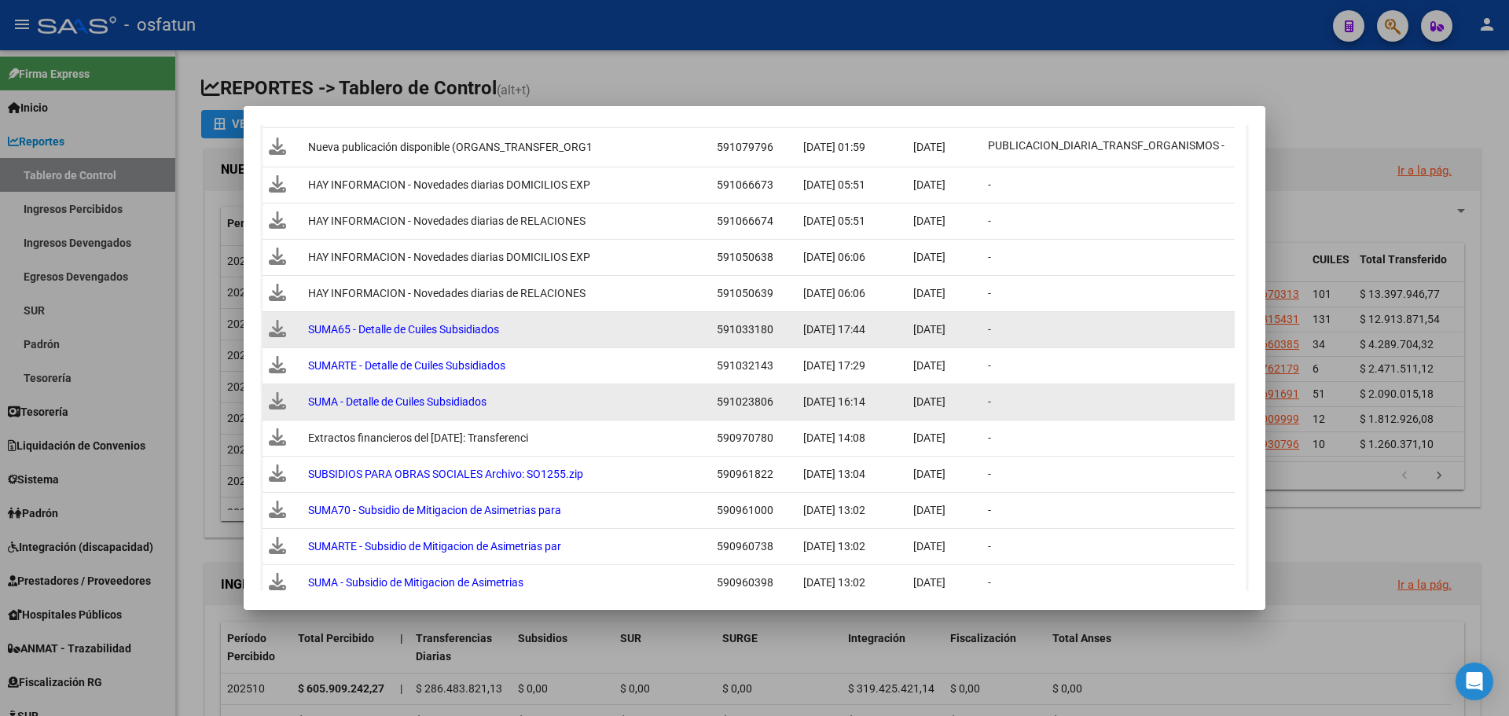
click at [279, 327] on icon at bounding box center [277, 328] width 17 height 17
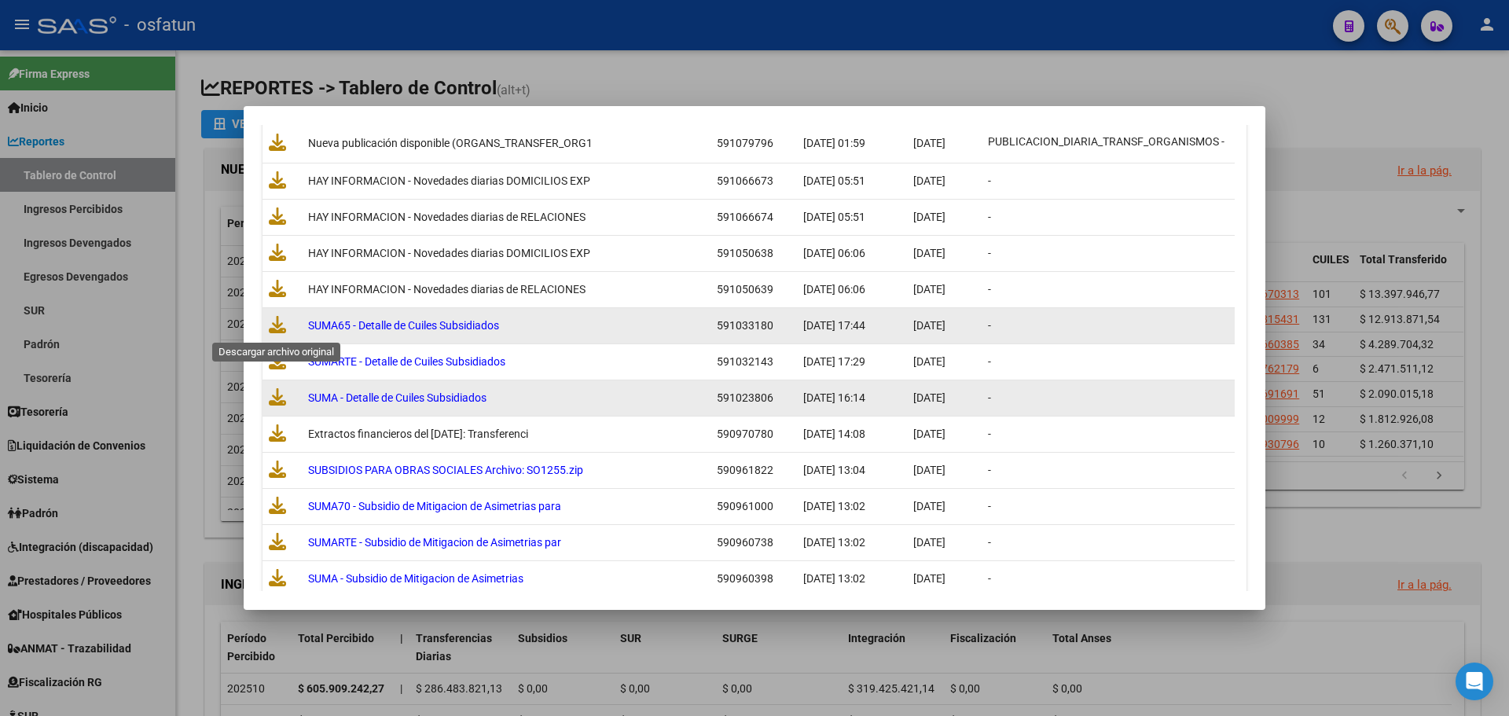
scroll to position [786, 0]
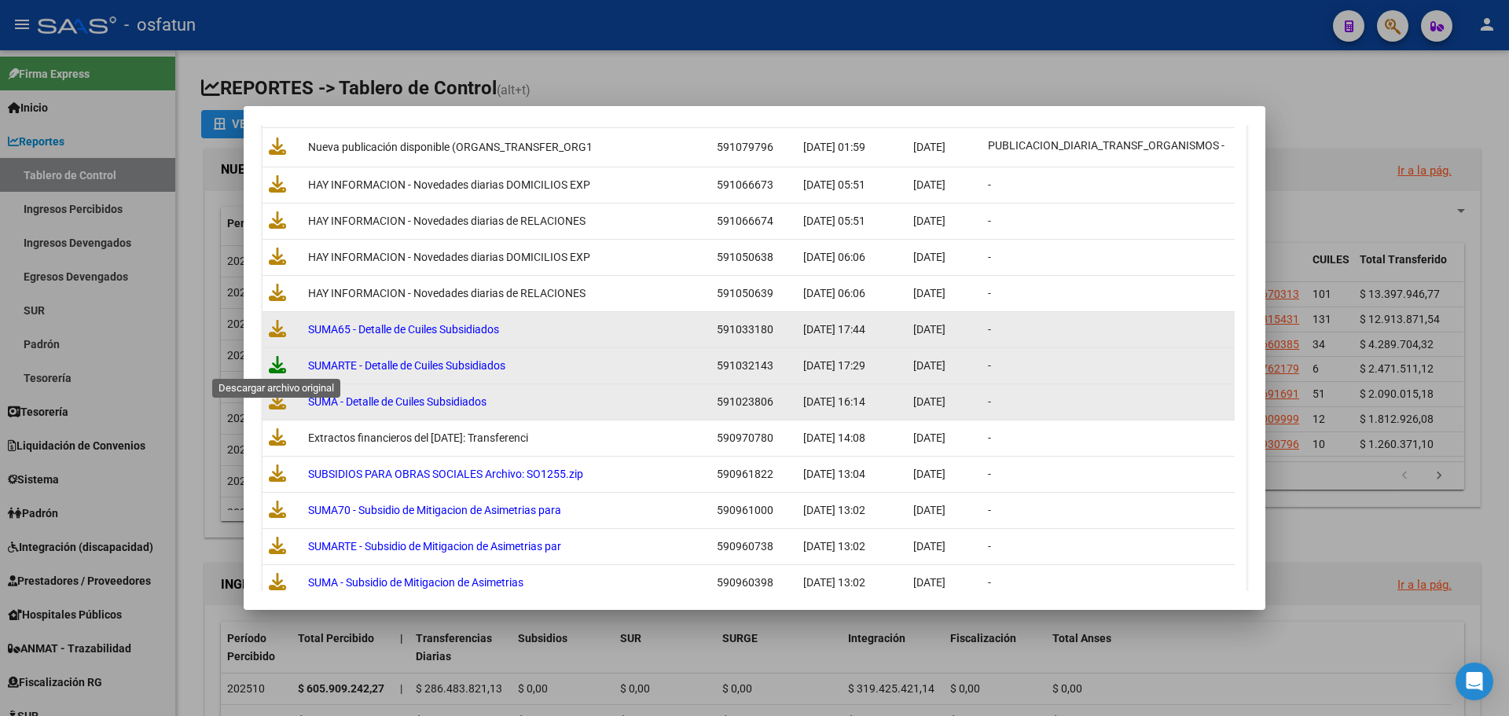
click at [279, 365] on icon at bounding box center [277, 364] width 17 height 17
click at [276, 329] on icon at bounding box center [277, 328] width 17 height 17
click at [752, 105] on div at bounding box center [754, 358] width 1509 height 716
